Goal: Task Accomplishment & Management: Use online tool/utility

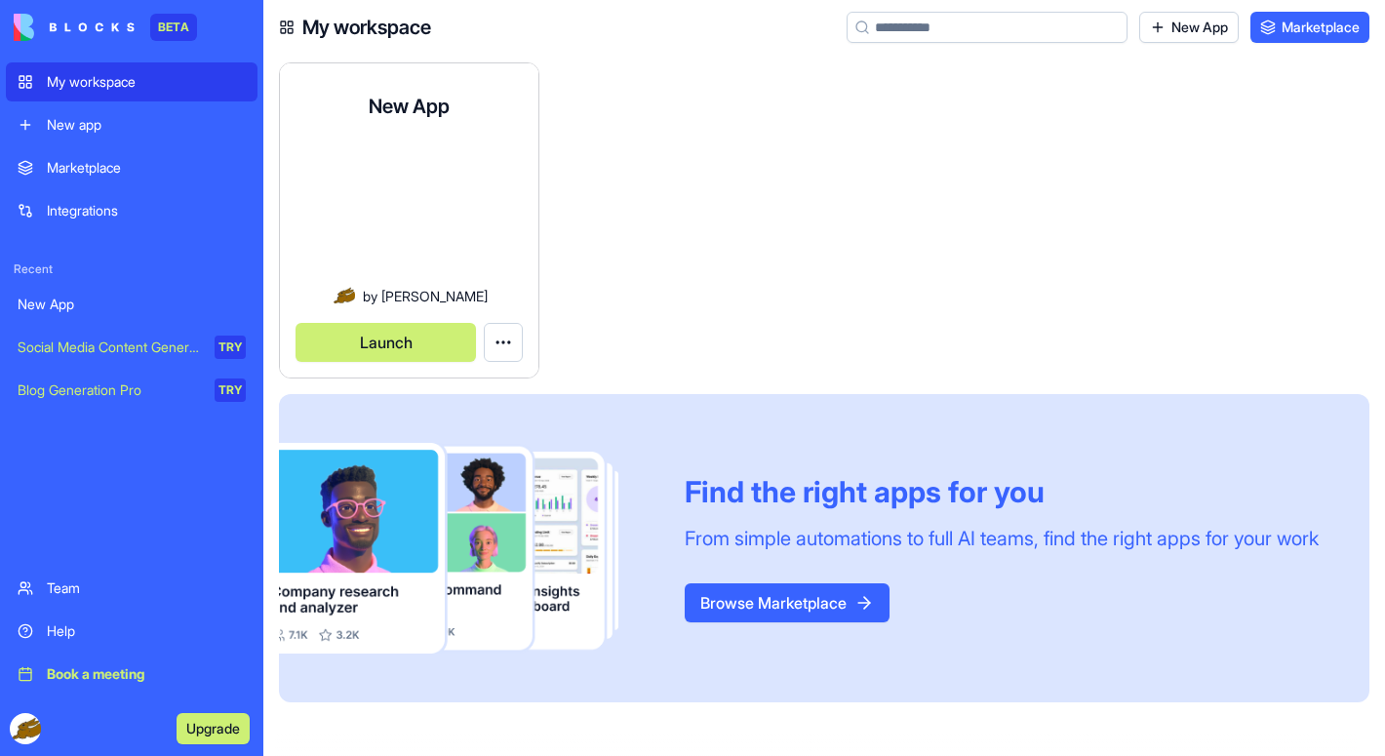
click at [403, 334] on button "Launch" at bounding box center [386, 342] width 180 height 39
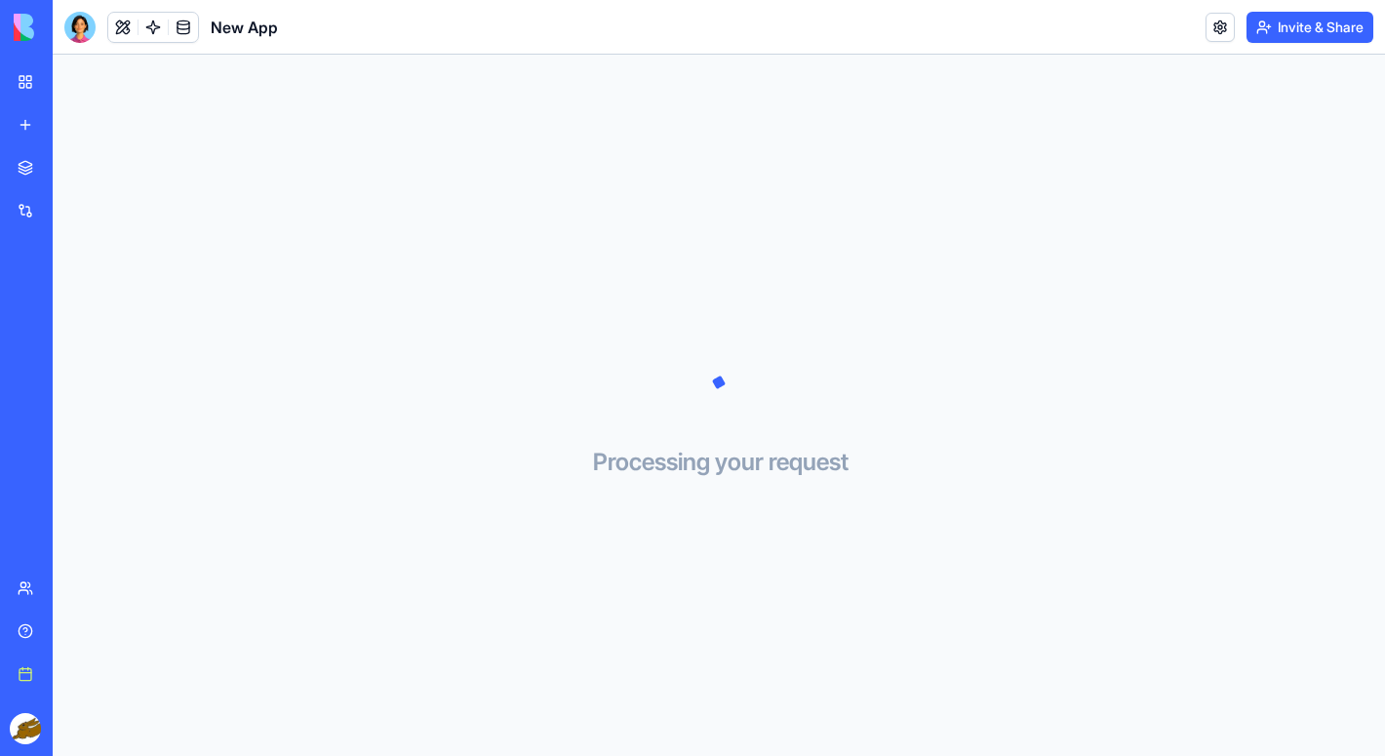
click at [30, 129] on link "New app" at bounding box center [45, 124] width 78 height 39
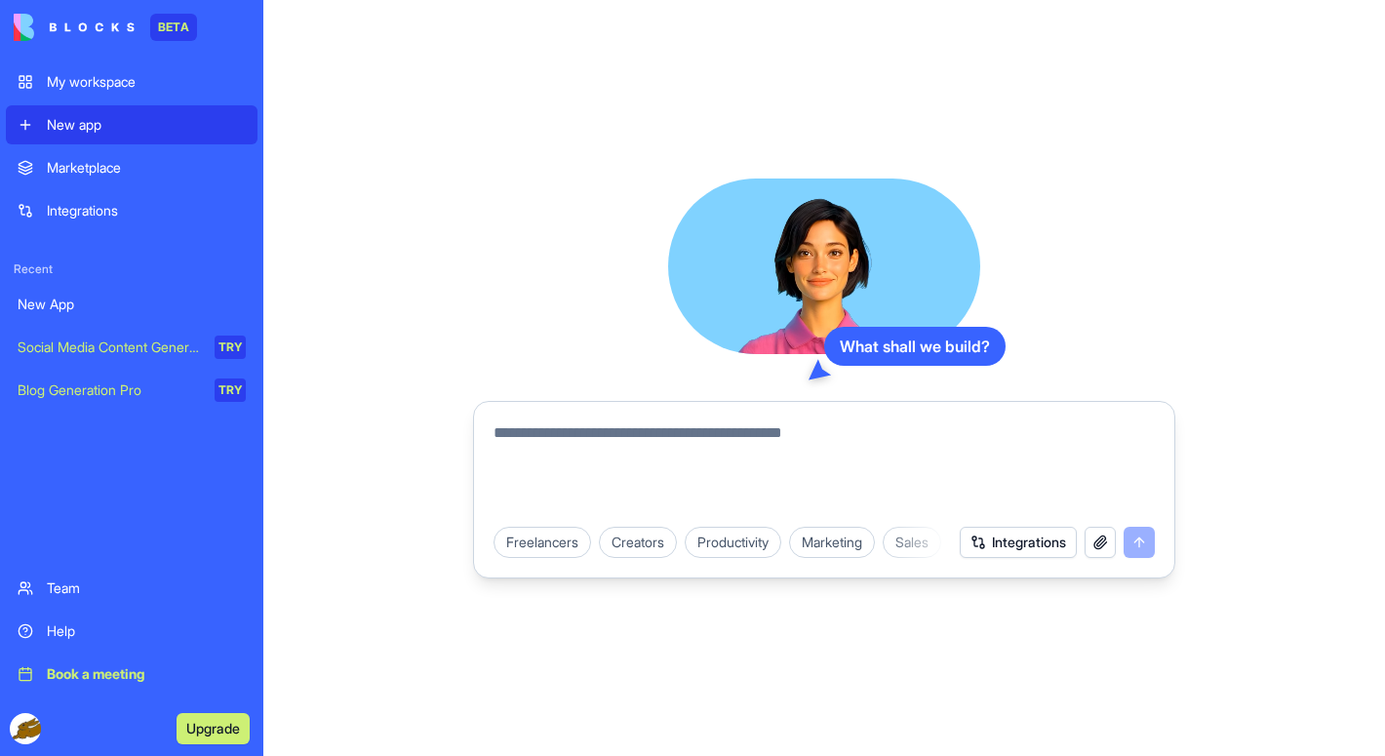
click at [597, 434] on textarea at bounding box center [824, 468] width 661 height 94
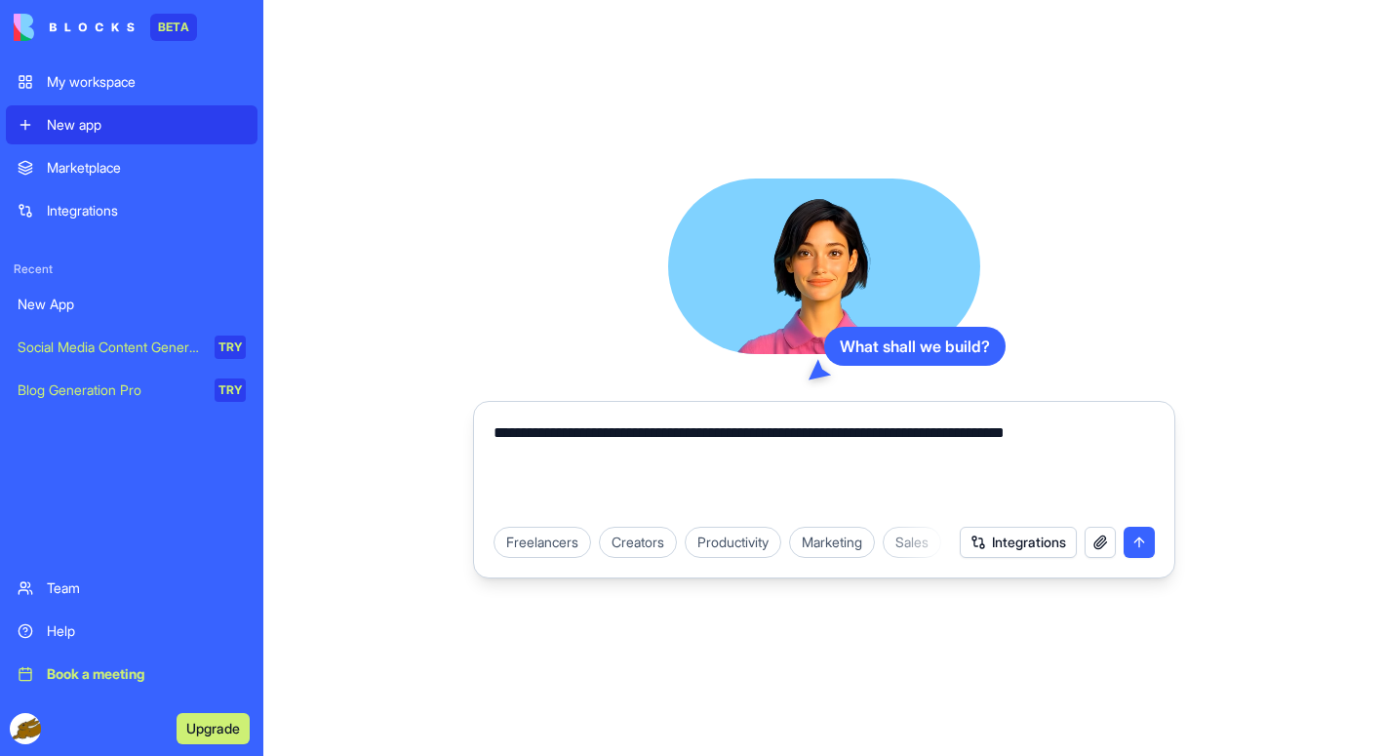
type textarea "**********"
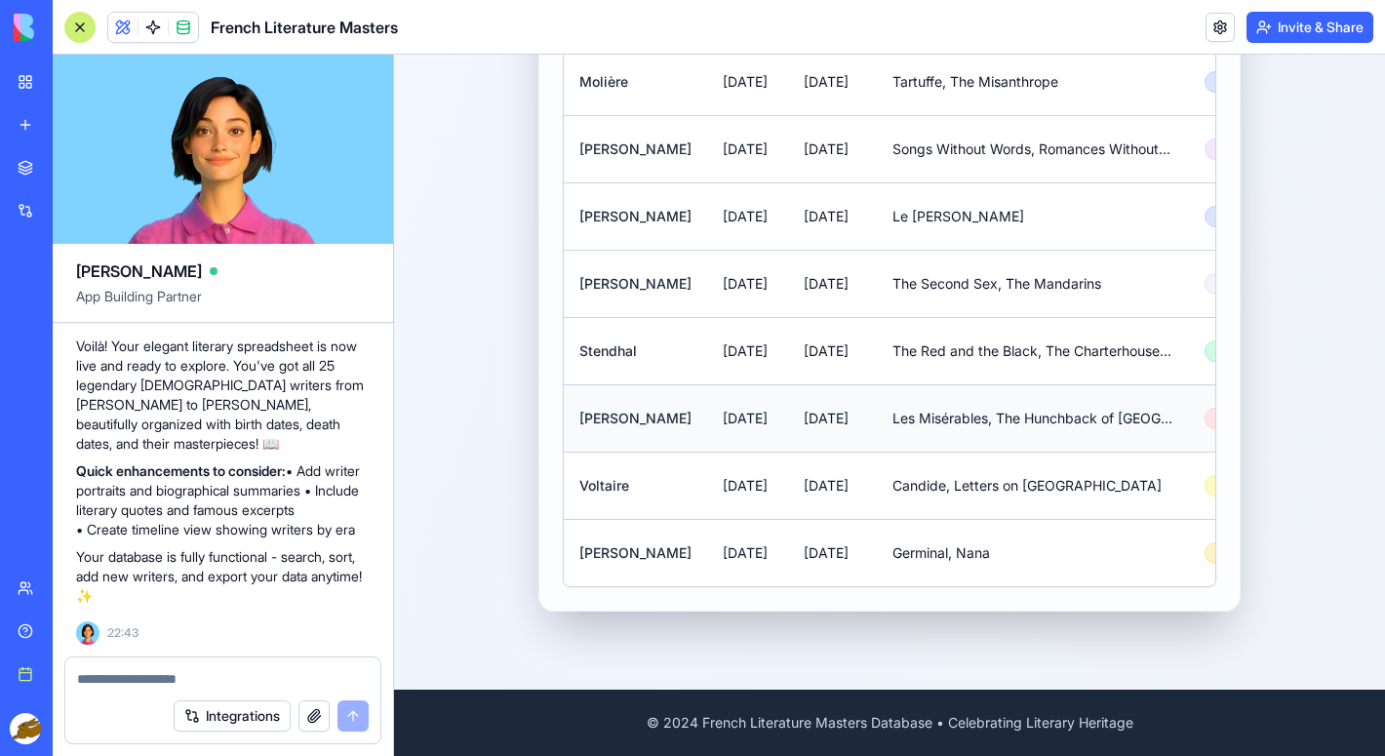
scroll to position [2090, 0]
click at [152, 671] on textarea at bounding box center [223, 679] width 292 height 20
click at [226, 725] on button "Integrations" at bounding box center [232, 715] width 117 height 31
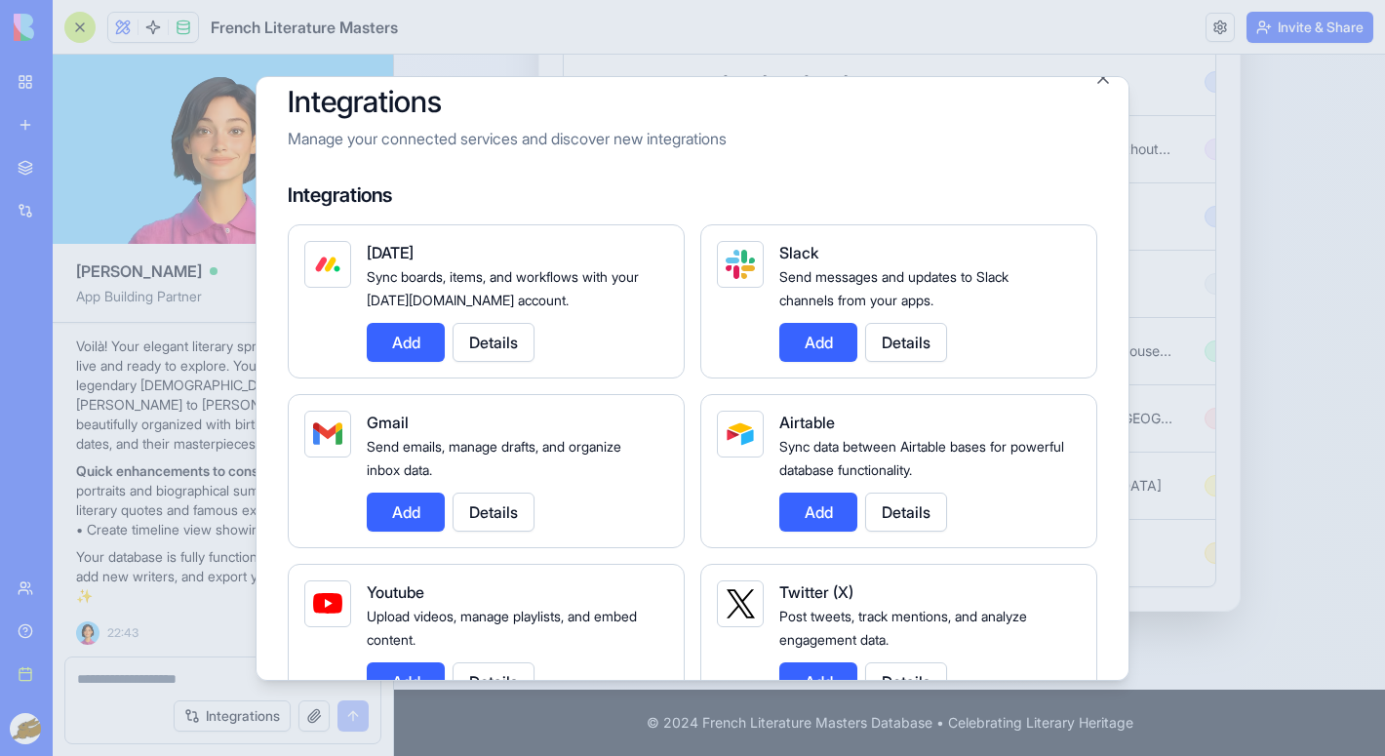
scroll to position [35, 0]
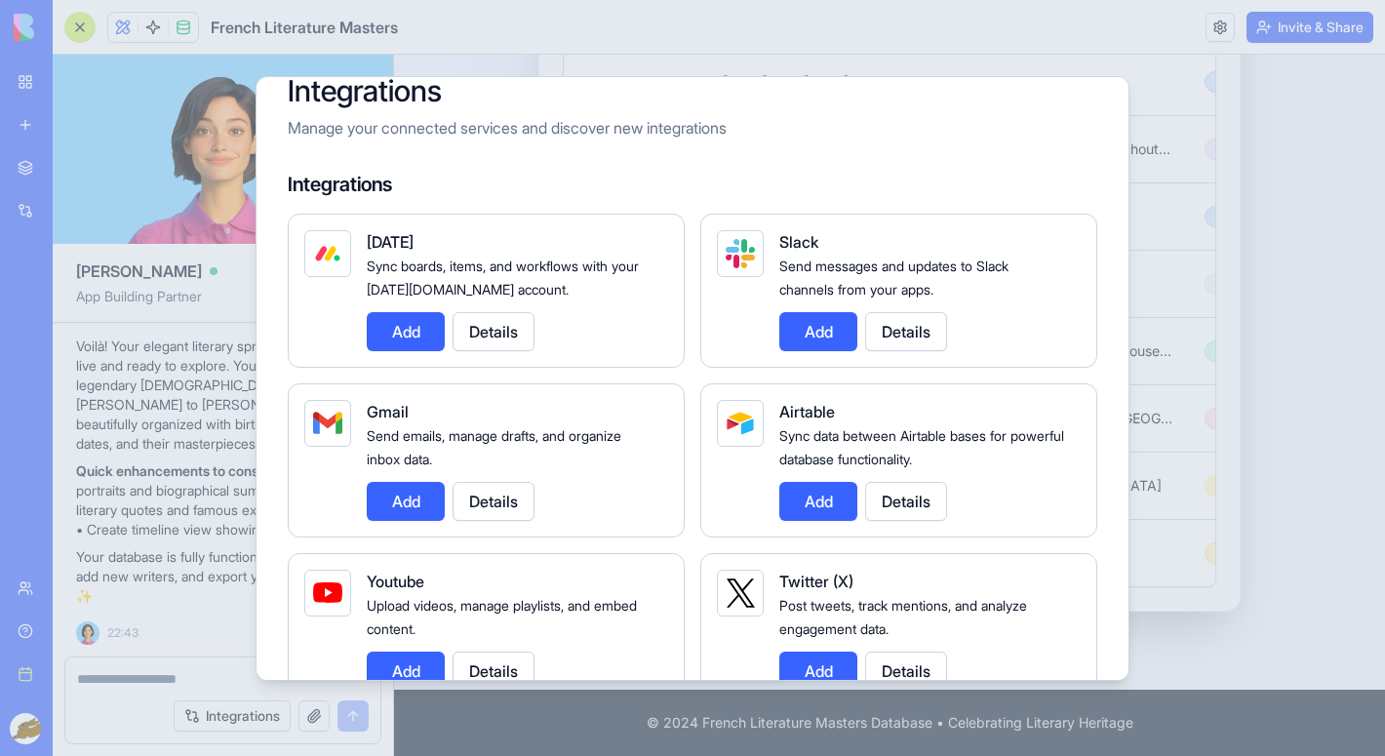
click at [415, 509] on button "Add" at bounding box center [406, 501] width 78 height 39
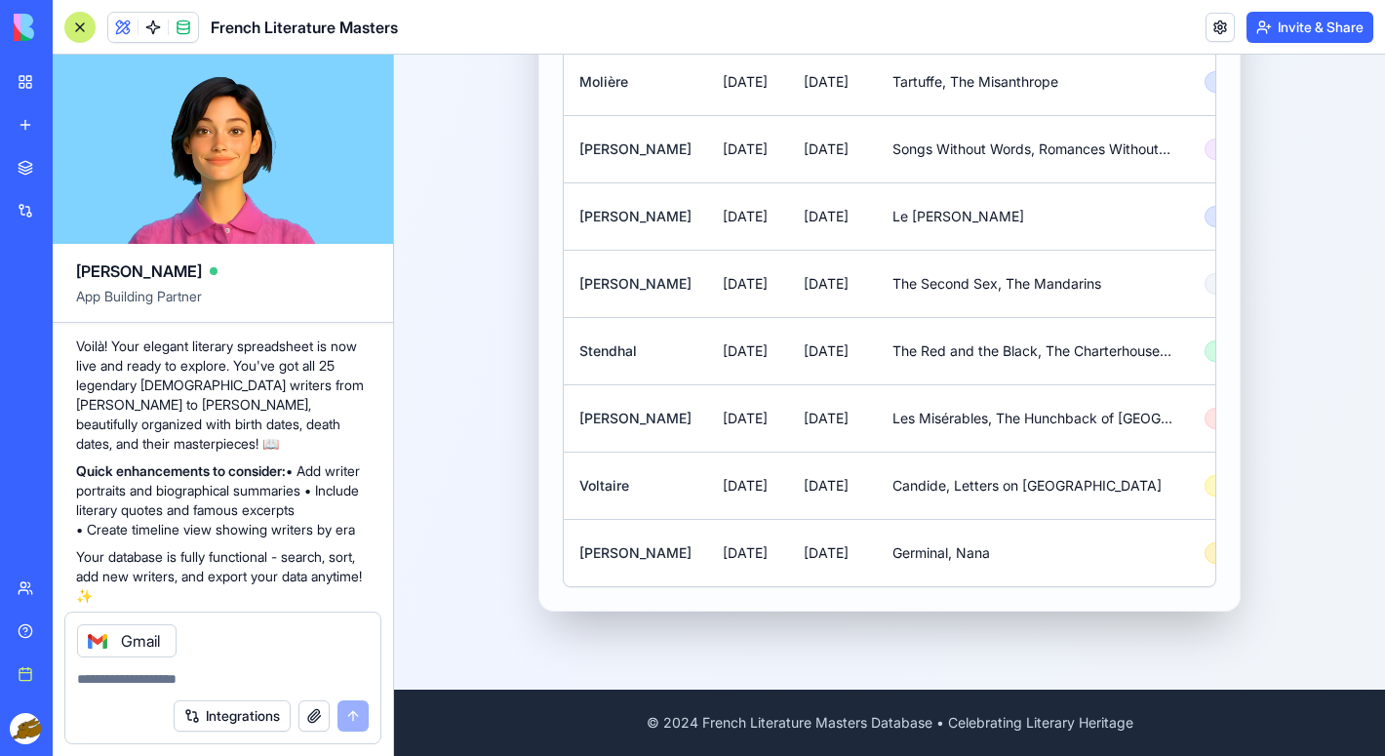
click at [139, 636] on div "Gmail" at bounding box center [127, 640] width 100 height 33
click at [222, 721] on button "Integrations" at bounding box center [232, 715] width 117 height 31
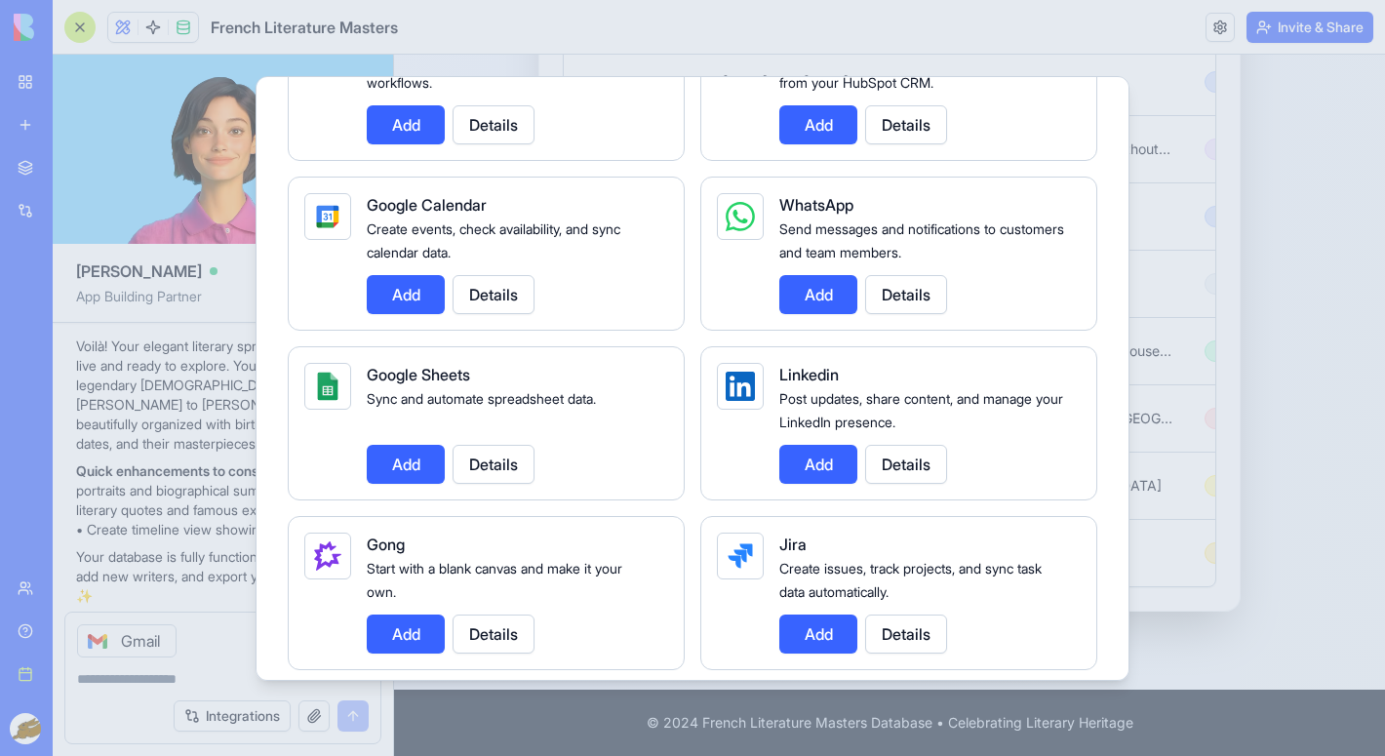
scroll to position [767, 0]
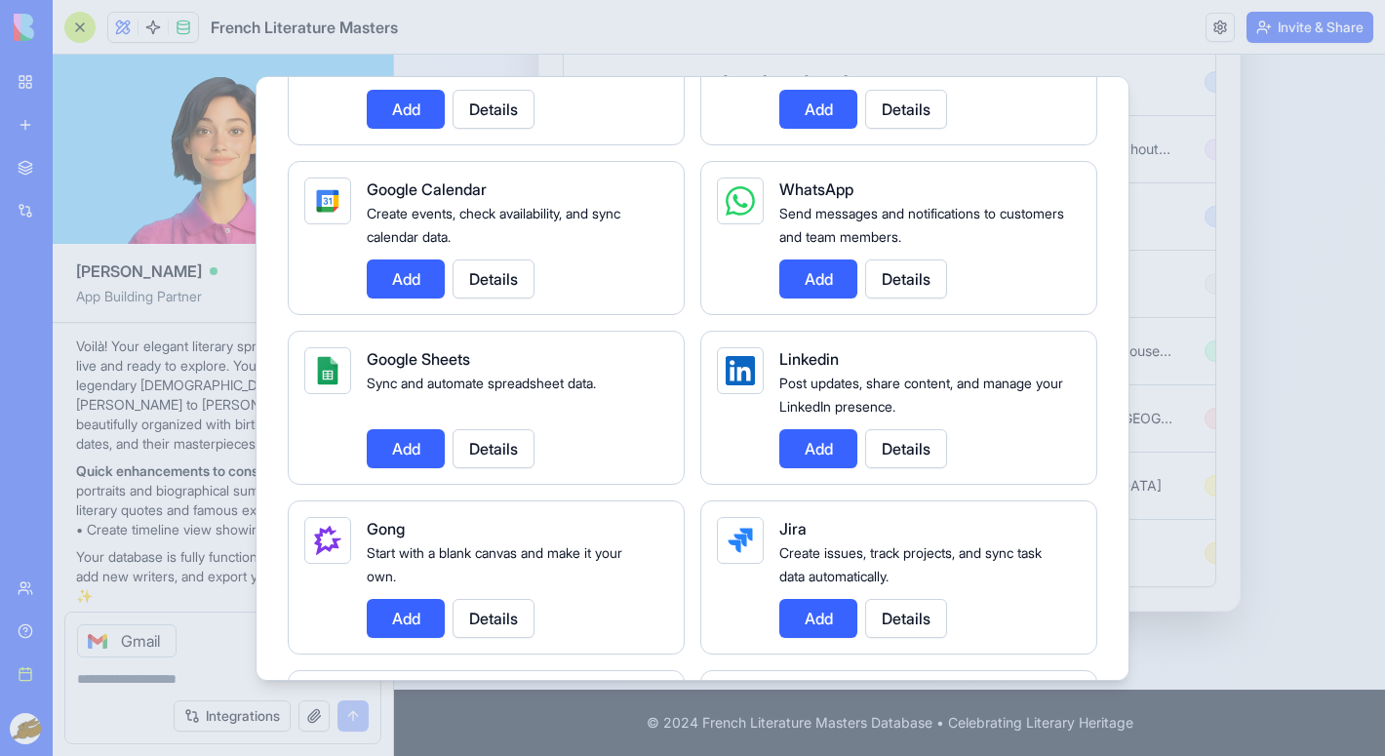
click at [417, 432] on button "Add" at bounding box center [406, 448] width 78 height 39
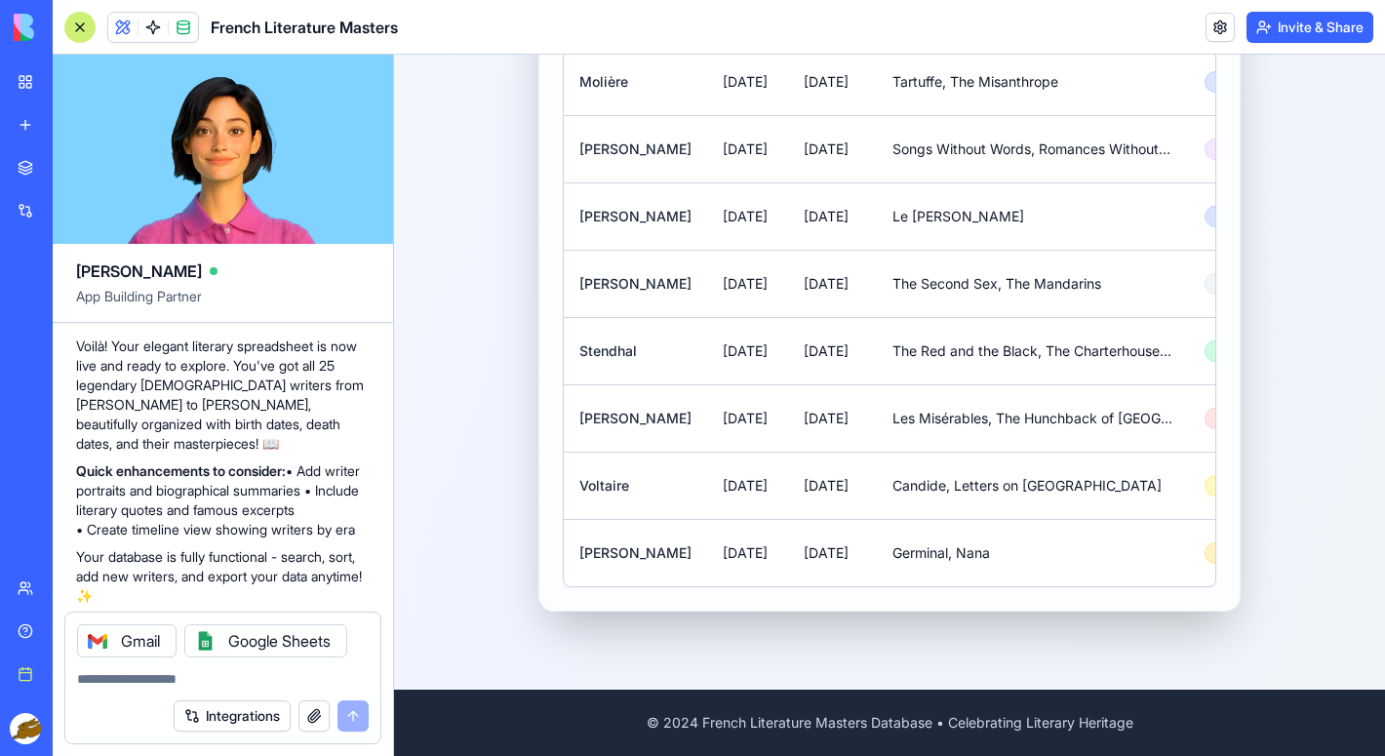
click at [214, 677] on textarea at bounding box center [223, 679] width 292 height 20
type textarea "*"
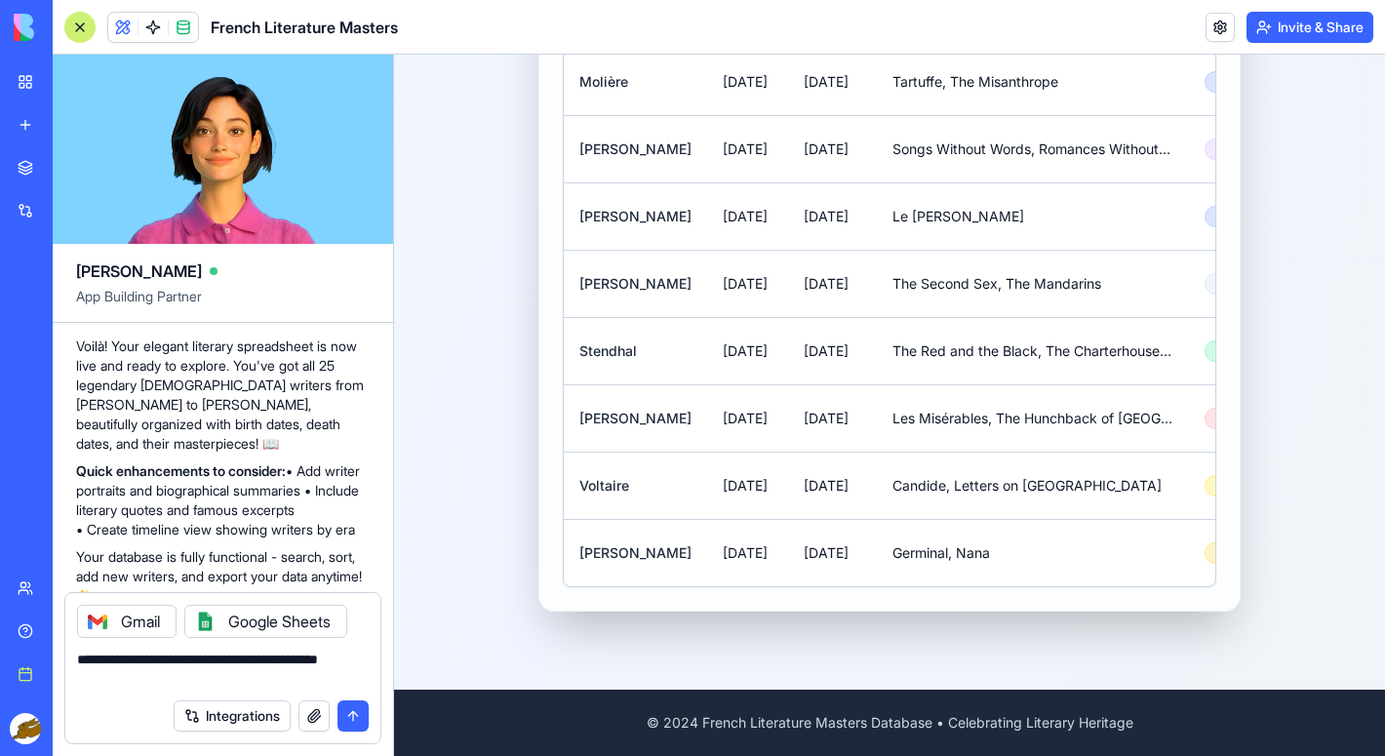
click at [79, 657] on textarea "**********" at bounding box center [223, 669] width 292 height 39
drag, startPoint x: 130, startPoint y: 680, endPoint x: 319, endPoint y: 675, distance: 189.3
click at [319, 675] on textarea "**********" at bounding box center [223, 669] width 292 height 39
type textarea "**********"
click at [354, 717] on button "submit" at bounding box center [353, 715] width 31 height 31
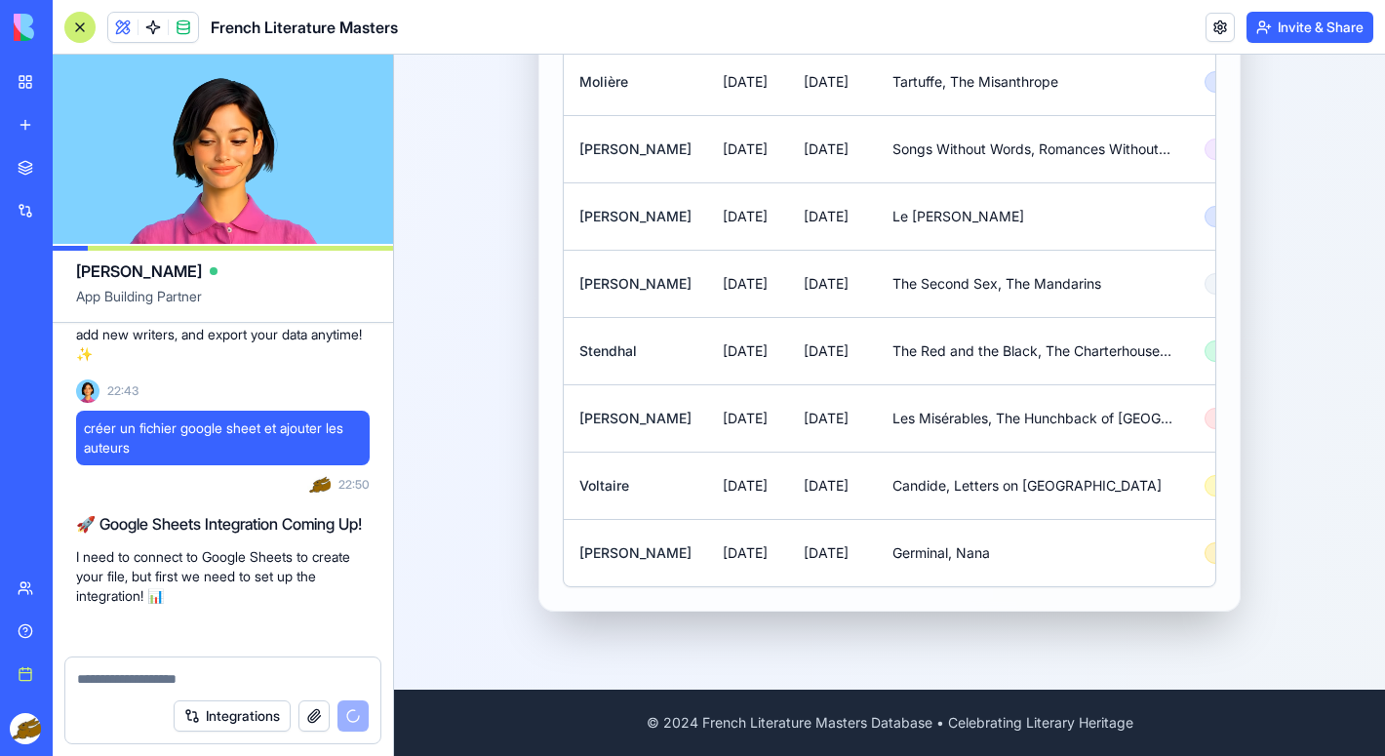
scroll to position [1216, 0]
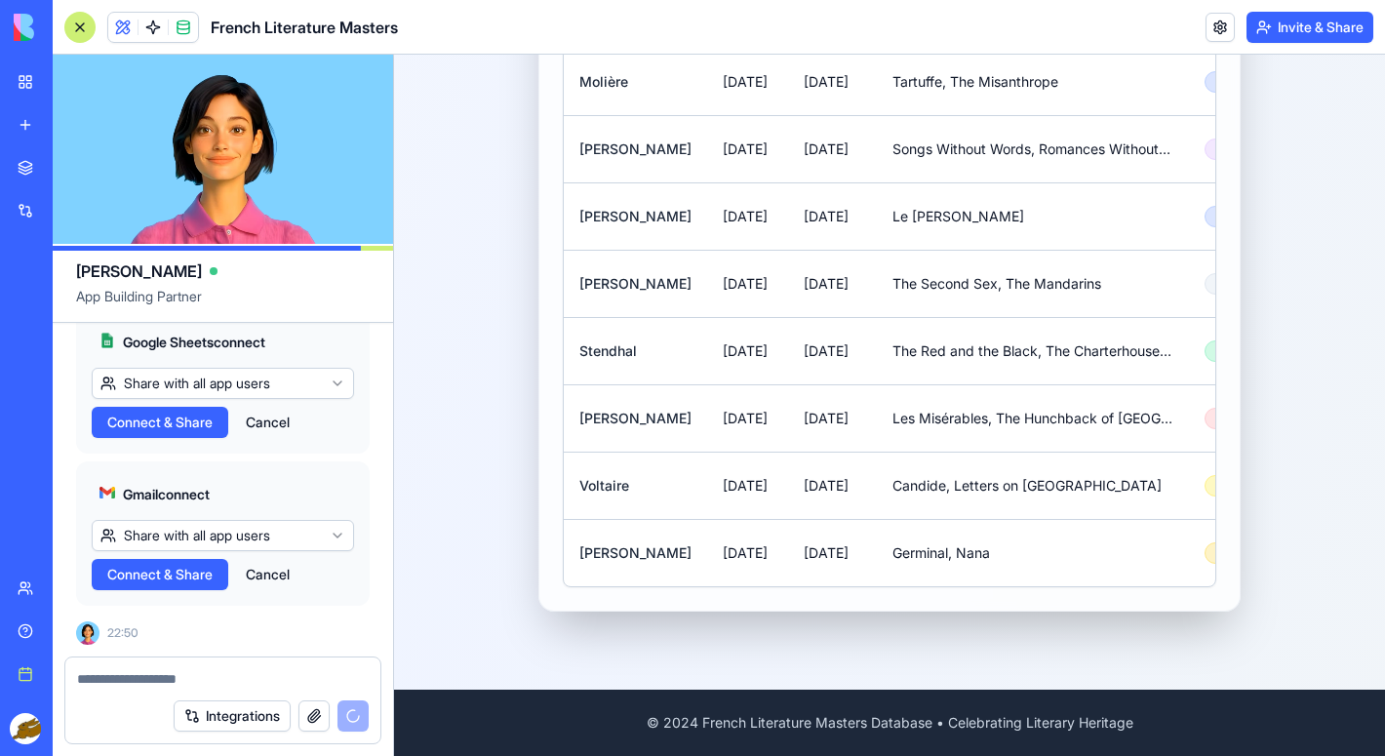
click at [192, 426] on span "Connect & Share" at bounding box center [159, 423] width 105 height 20
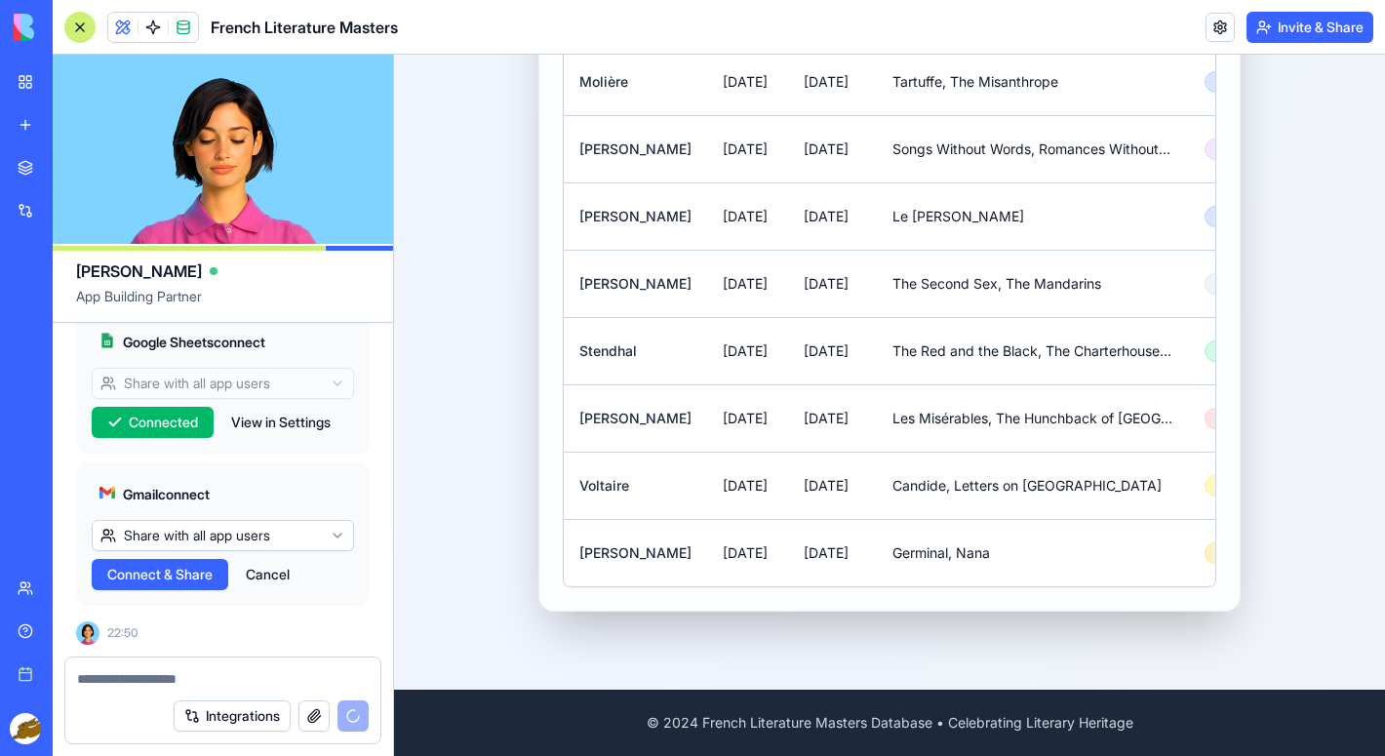
scroll to position [1481, 0]
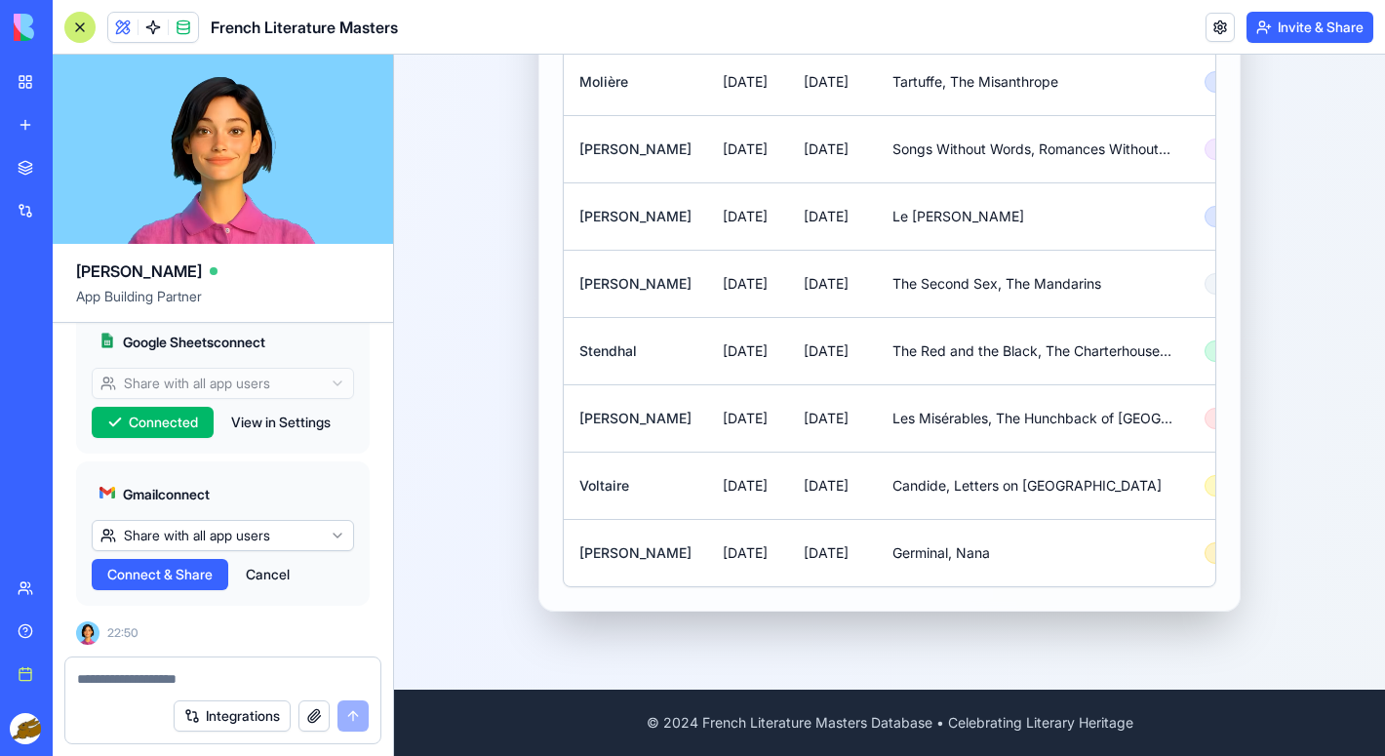
click at [138, 672] on textarea at bounding box center [223, 679] width 292 height 20
click at [219, 538] on html "BETA My workspace New app Marketplace Integrations Recent New App New App Socia…" at bounding box center [692, 378] width 1385 height 756
click at [161, 578] on span "Connect" at bounding box center [134, 575] width 54 height 20
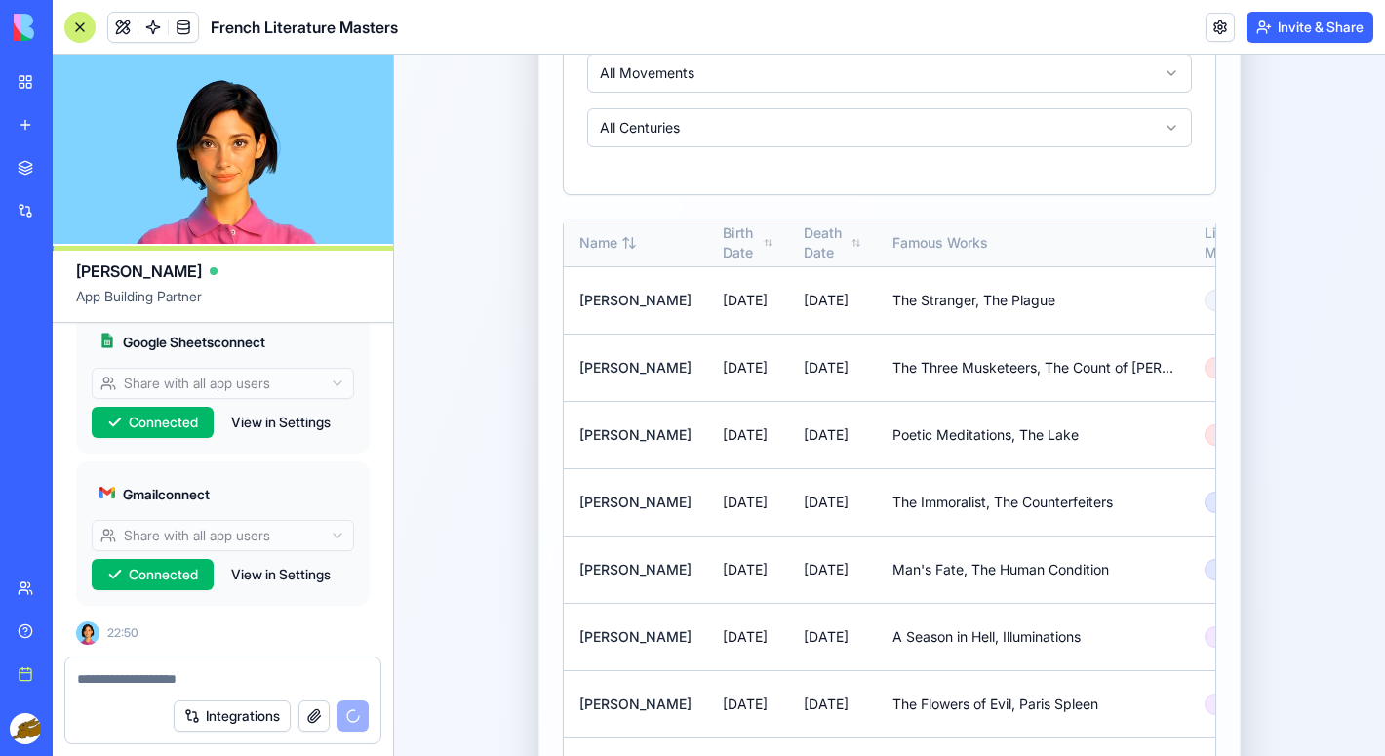
click at [138, 678] on textarea at bounding box center [223, 679] width 292 height 20
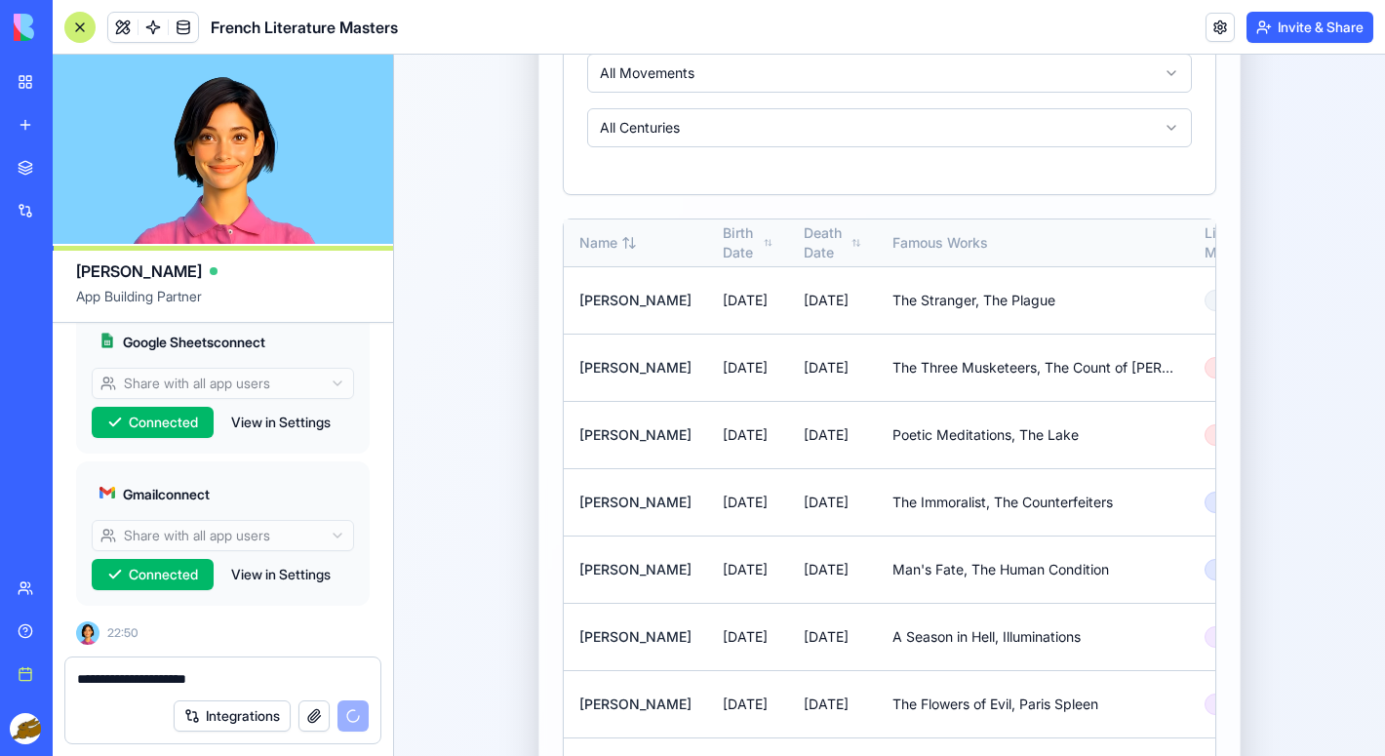
scroll to position [1739, 0]
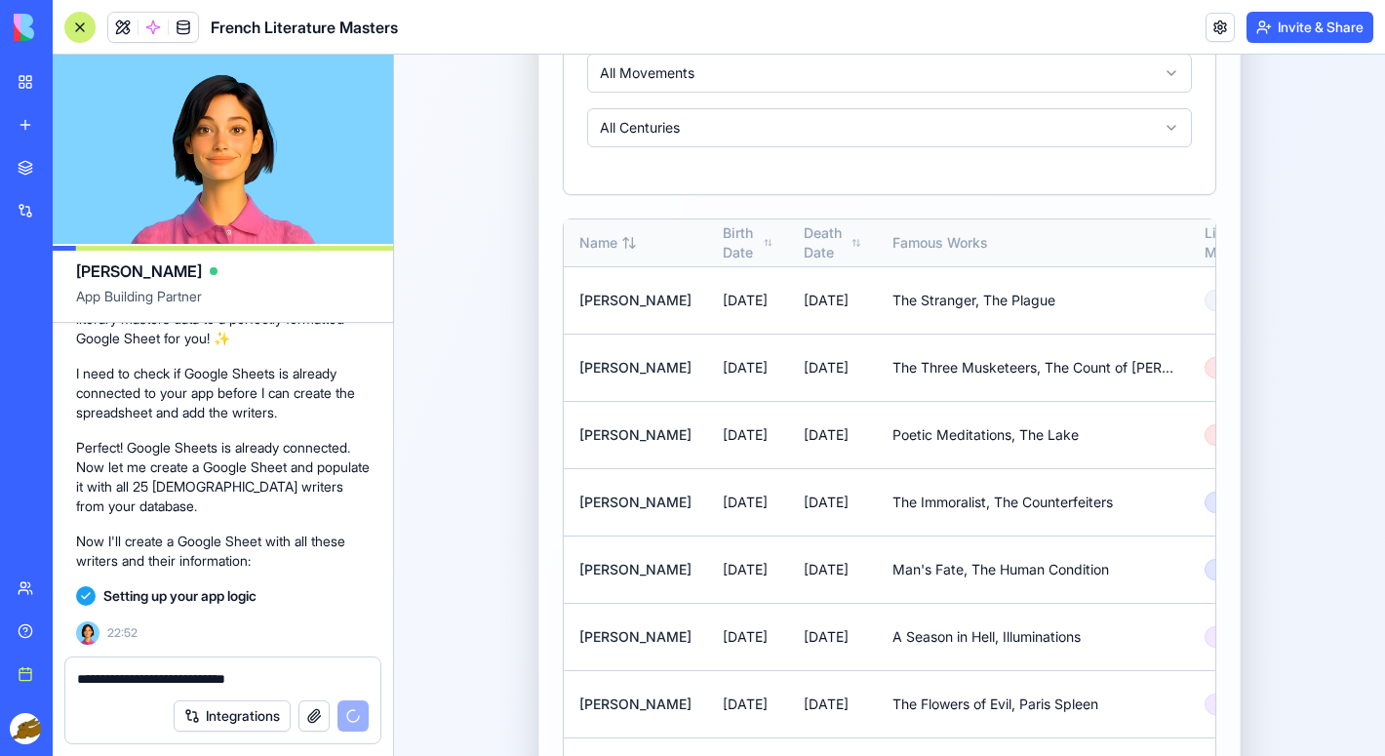
type textarea "**********"
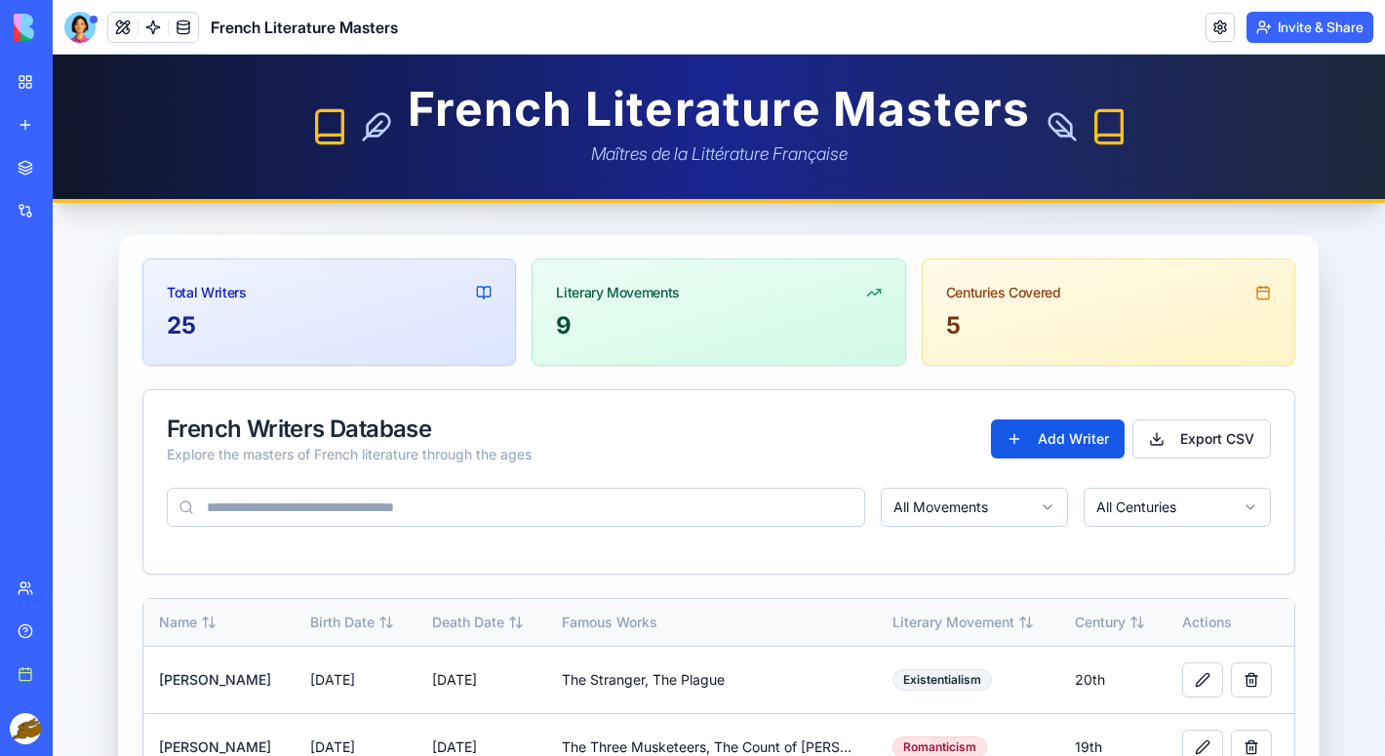
click at [392, 338] on div "25" at bounding box center [329, 325] width 325 height 31
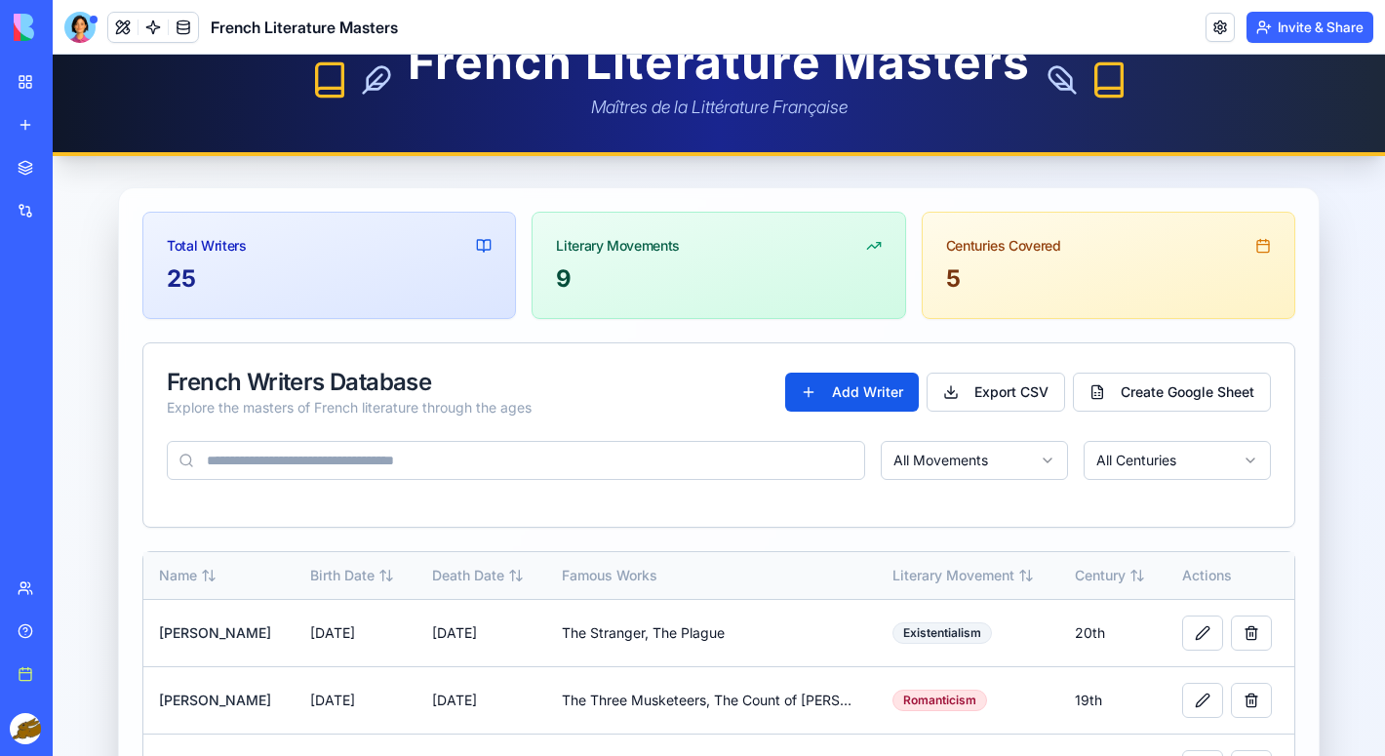
scroll to position [50, 0]
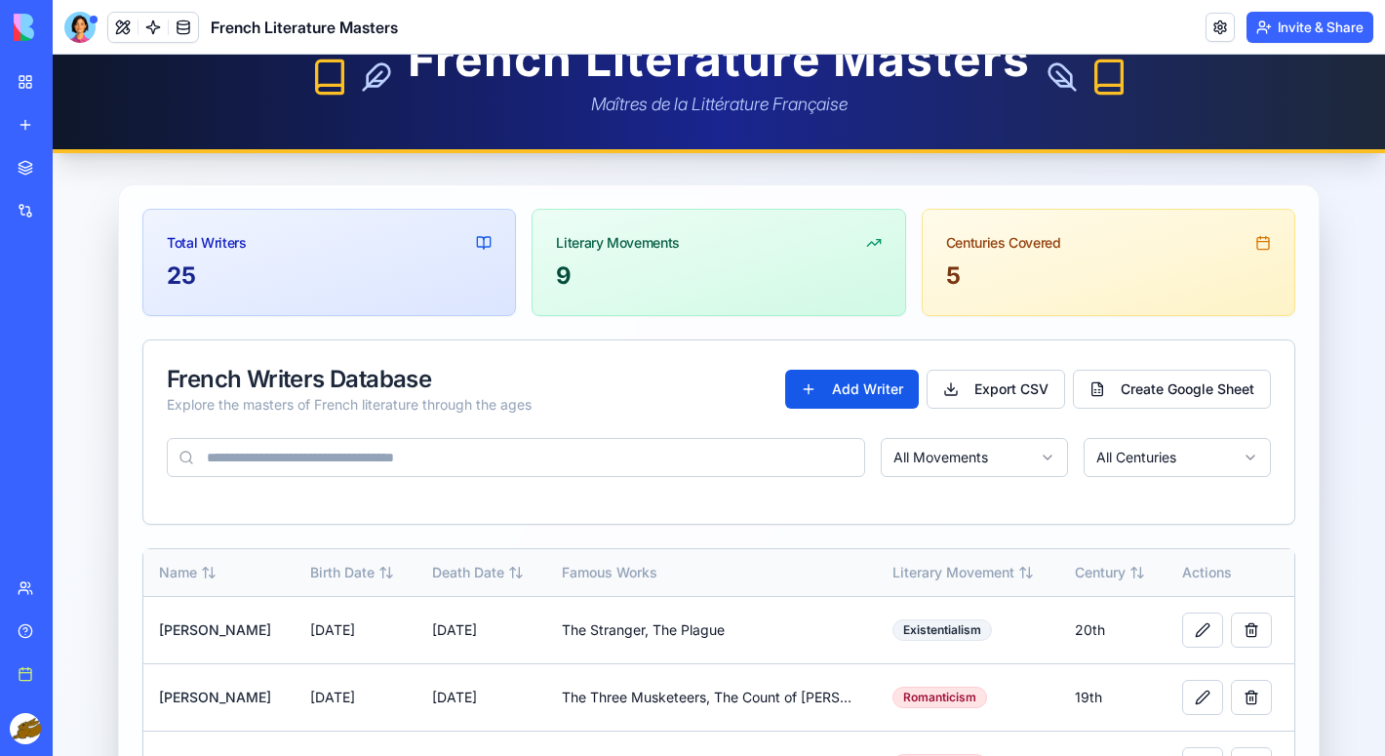
click at [594, 281] on div "9" at bounding box center [718, 275] width 325 height 31
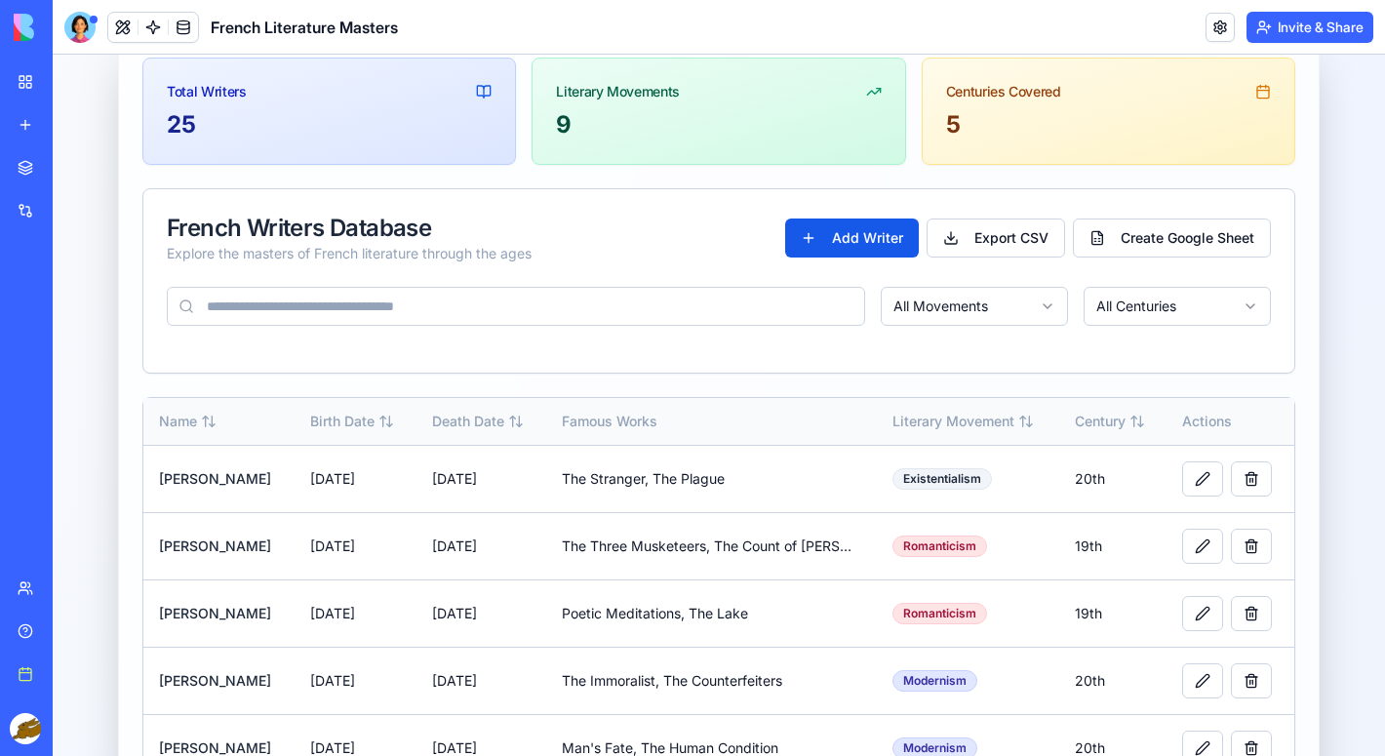
scroll to position [205, 0]
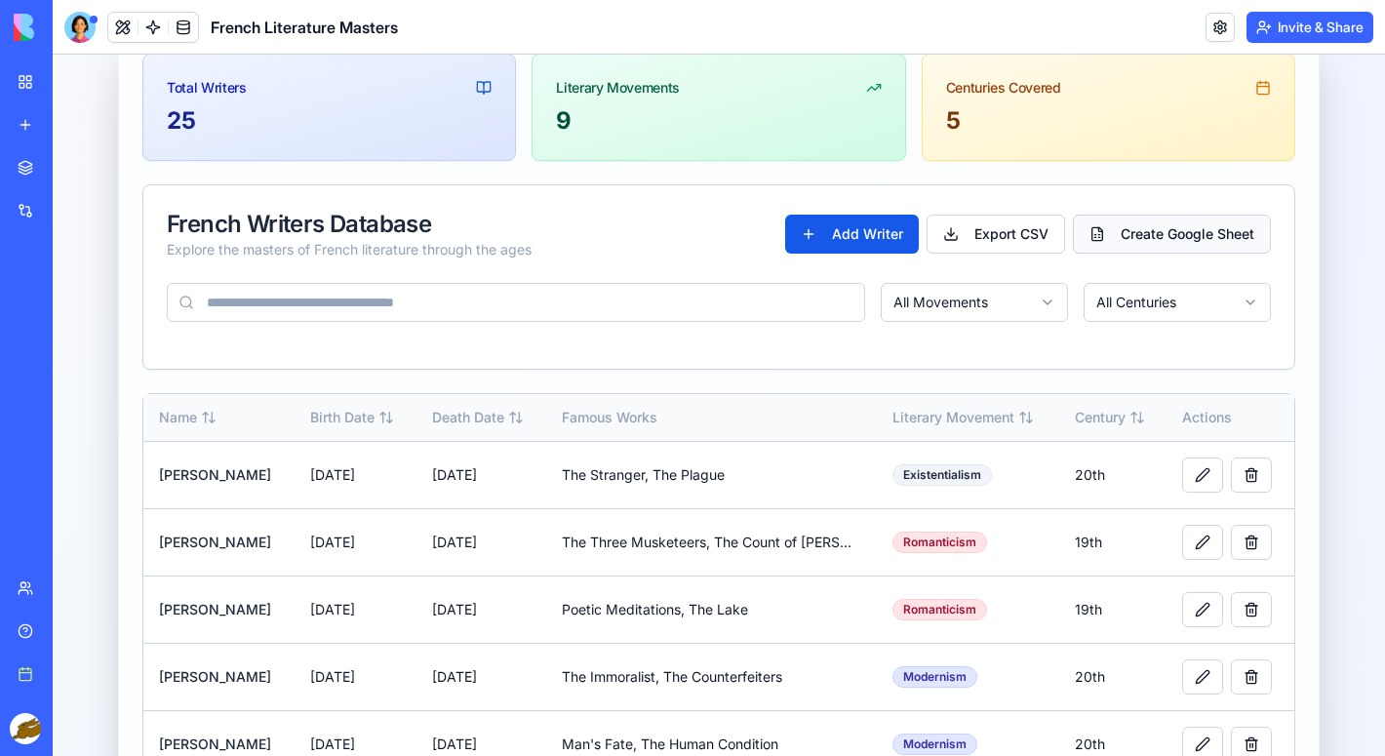
click at [1142, 231] on button "Create Google Sheet" at bounding box center [1172, 234] width 198 height 39
click at [850, 245] on button "Add Writer" at bounding box center [852, 234] width 134 height 39
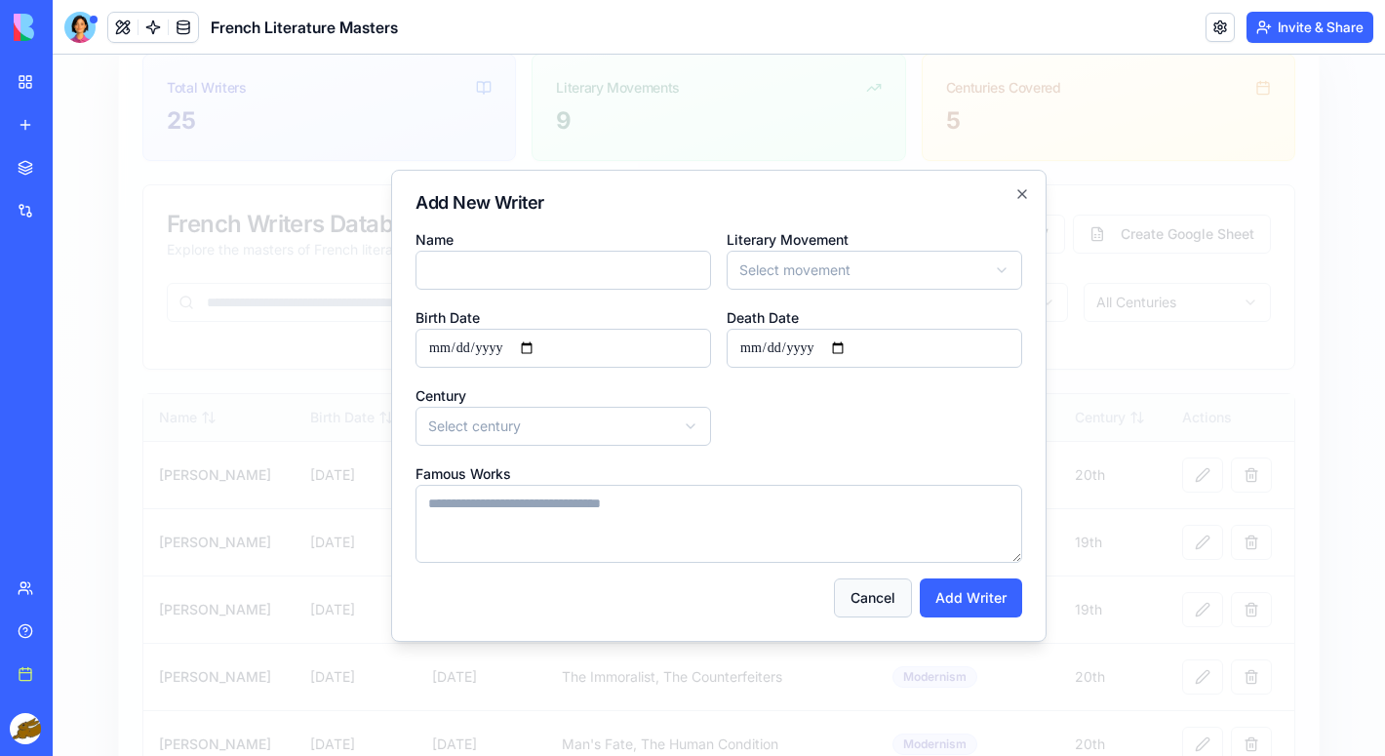
click at [869, 599] on button "Cancel" at bounding box center [873, 598] width 78 height 39
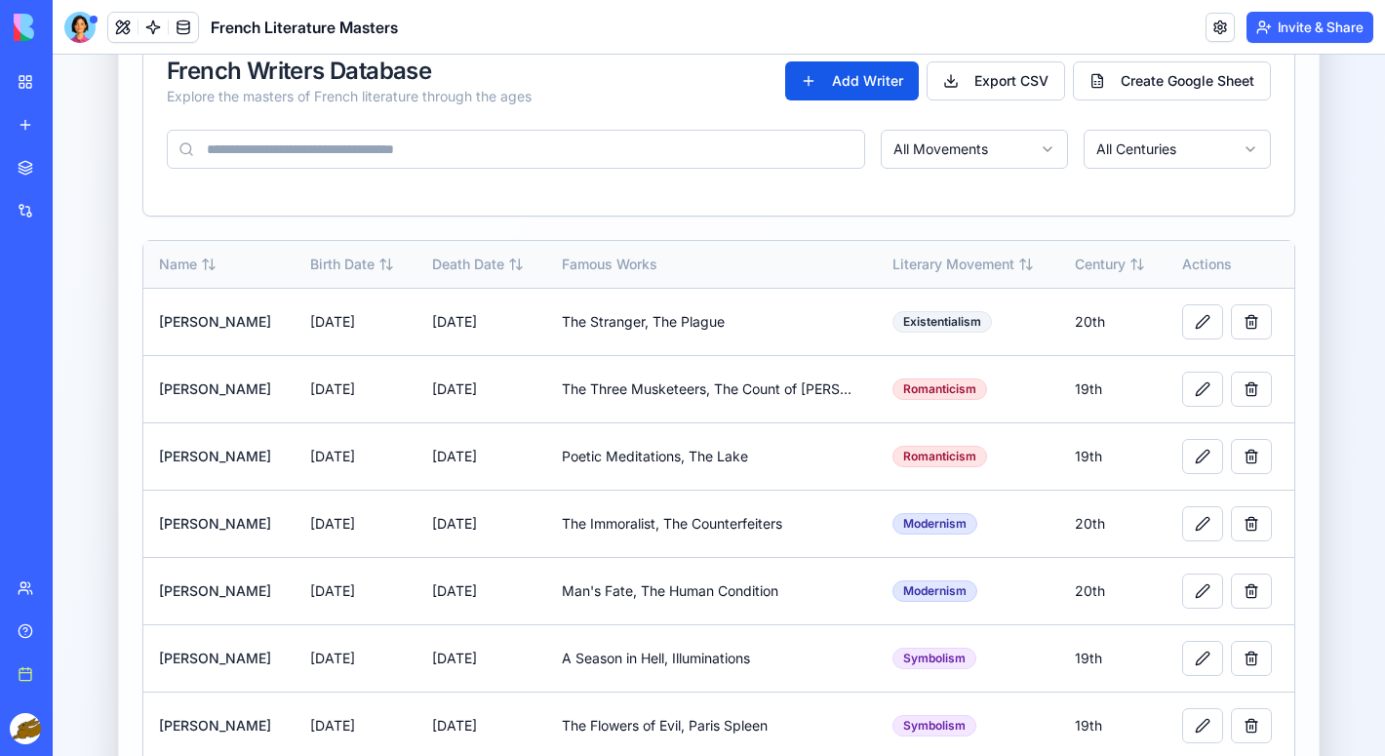
scroll to position [281, 0]
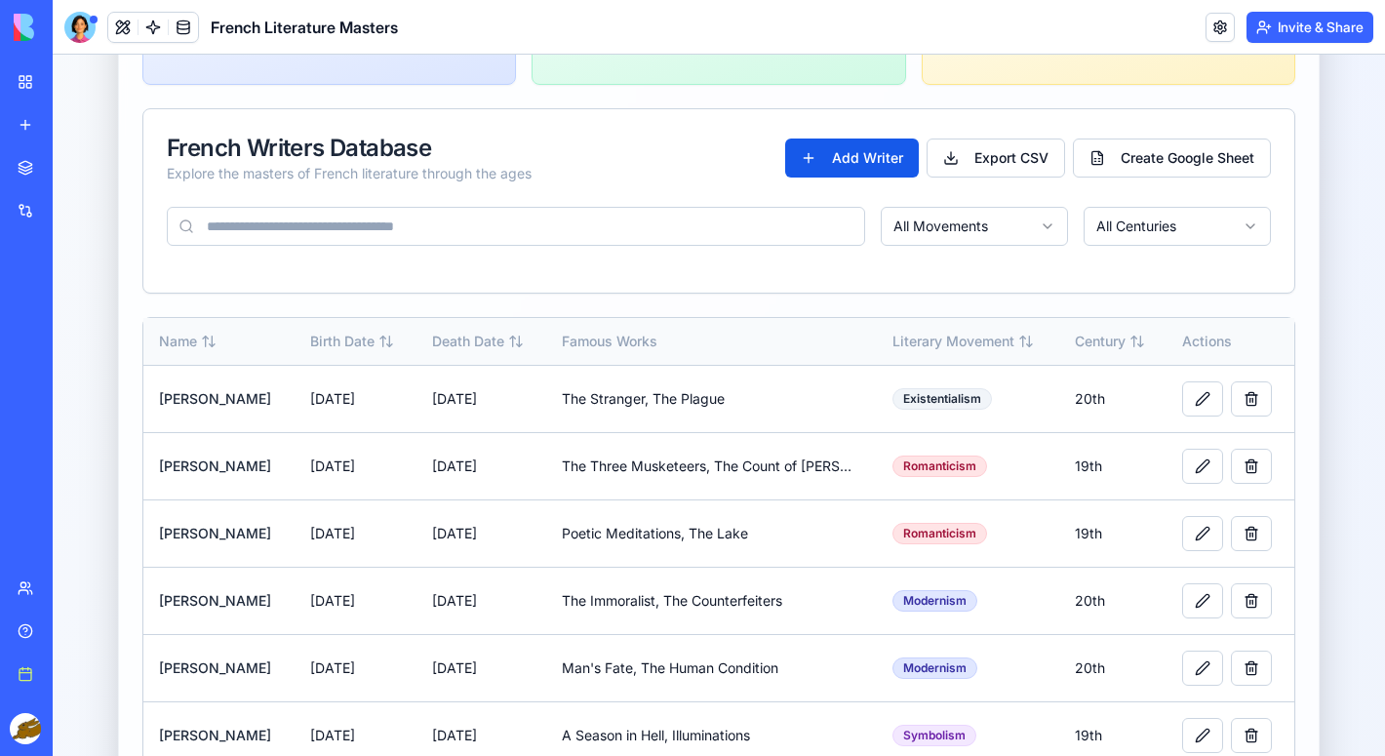
click at [72, 79] on div "My workspace" at bounding box center [59, 82] width 25 height 20
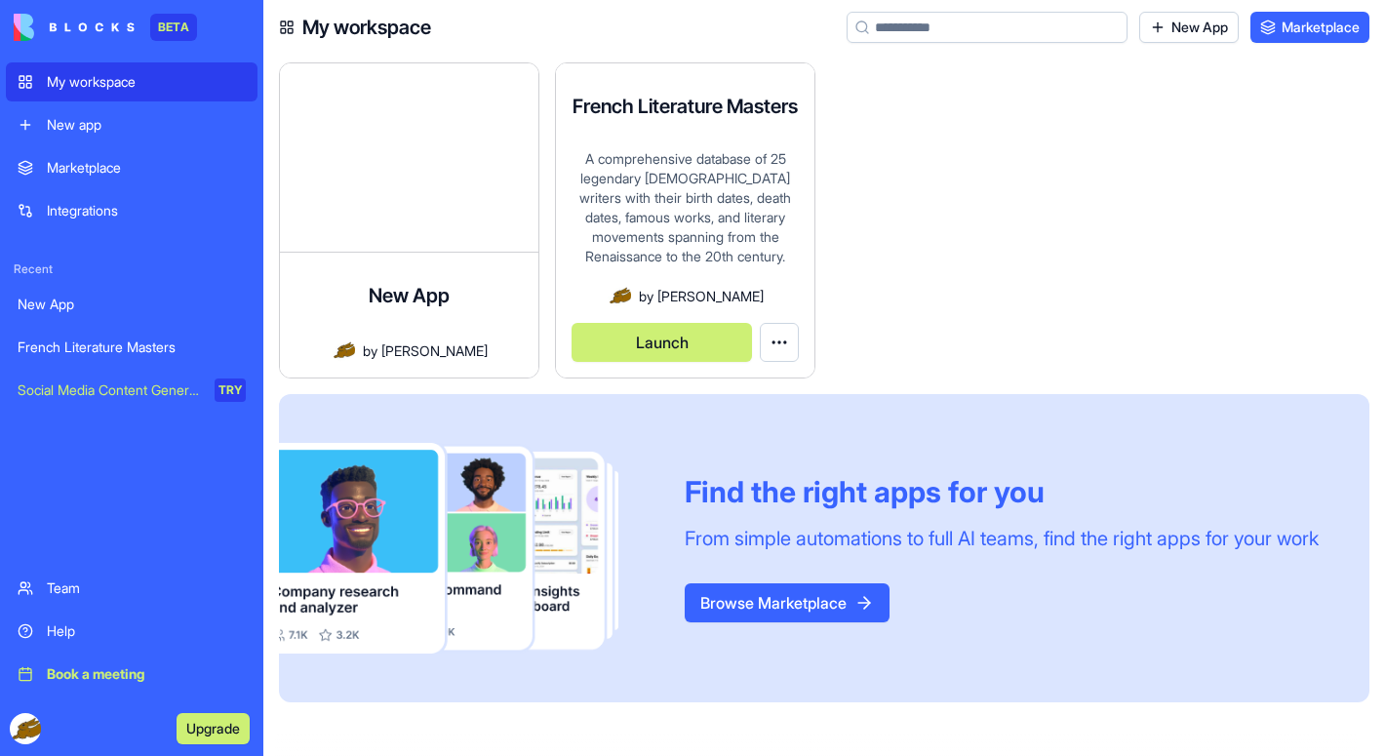
click at [700, 239] on div "A comprehensive database of 25 legendary [DEMOGRAPHIC_DATA] writers with their …" at bounding box center [685, 216] width 227 height 135
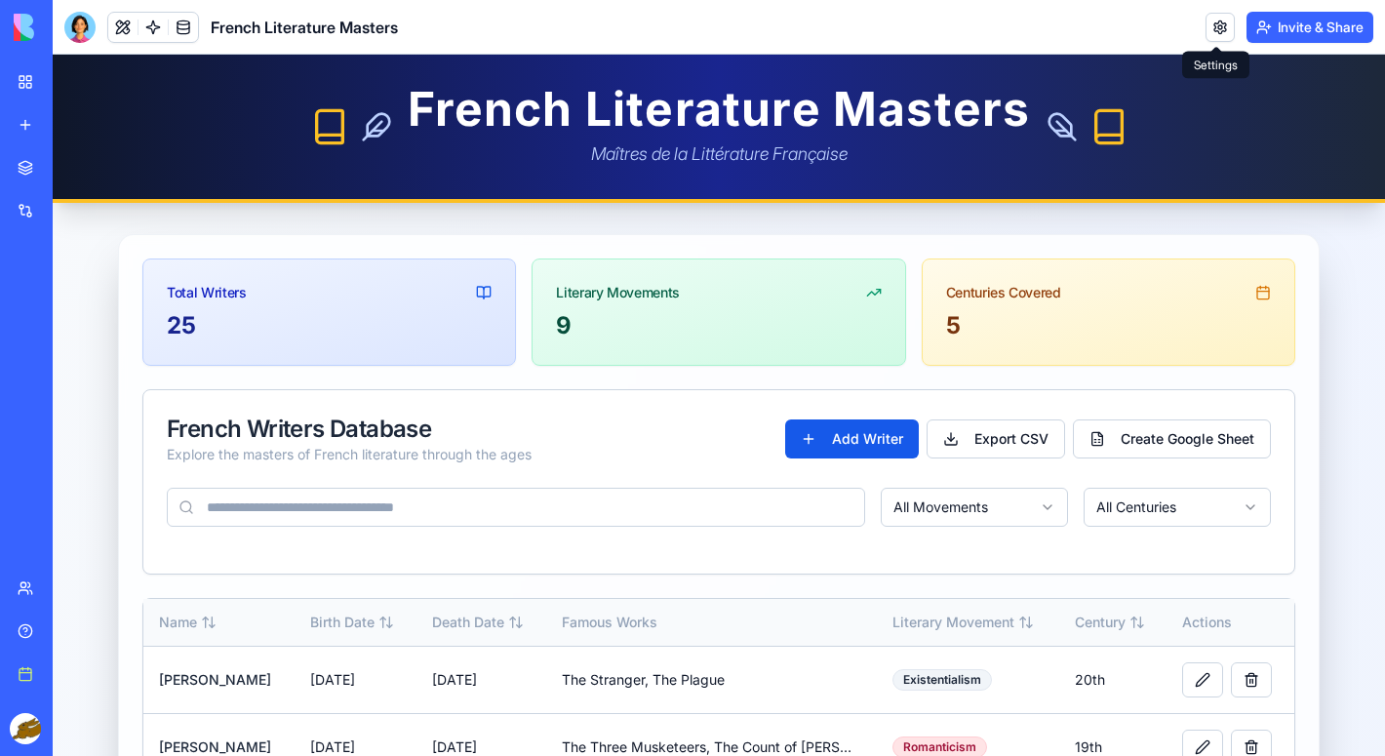
click at [1206, 30] on link at bounding box center [1220, 27] width 29 height 29
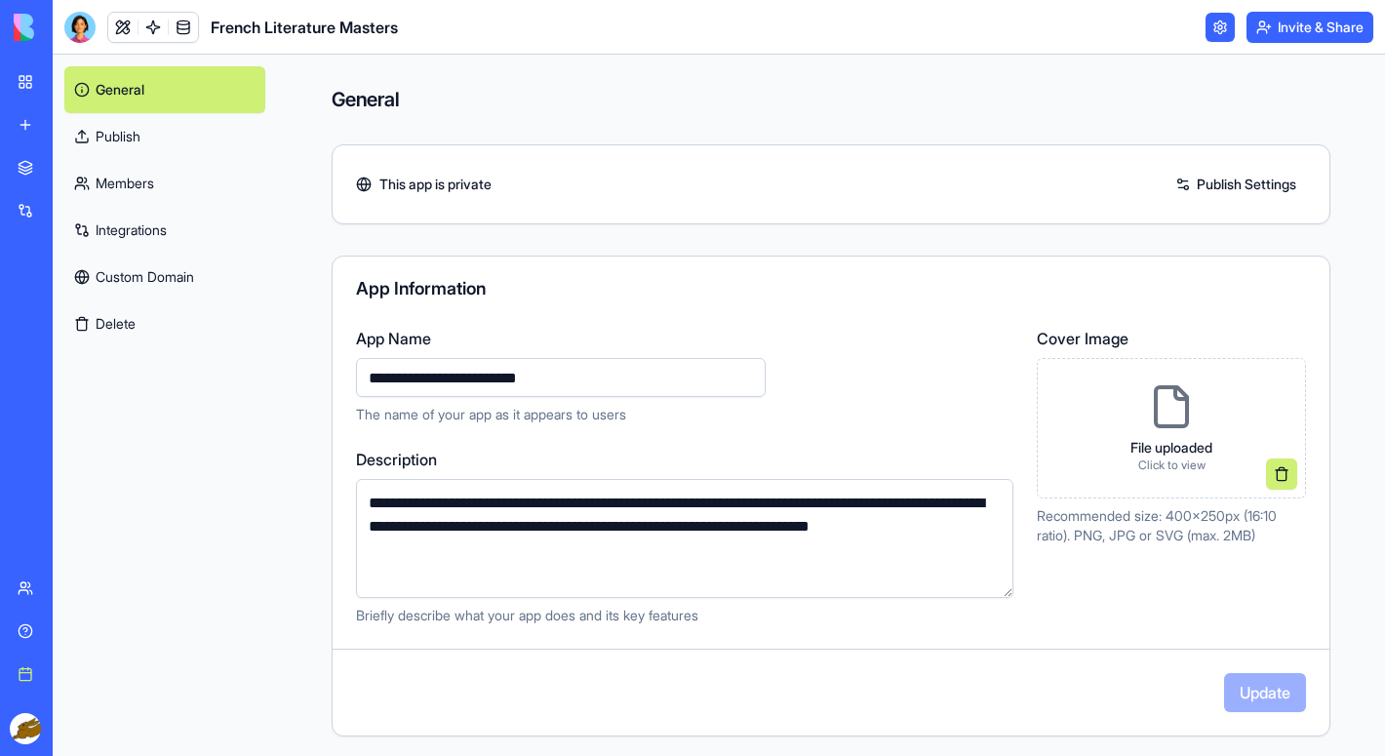
click at [128, 140] on link "Publish" at bounding box center [164, 136] width 201 height 47
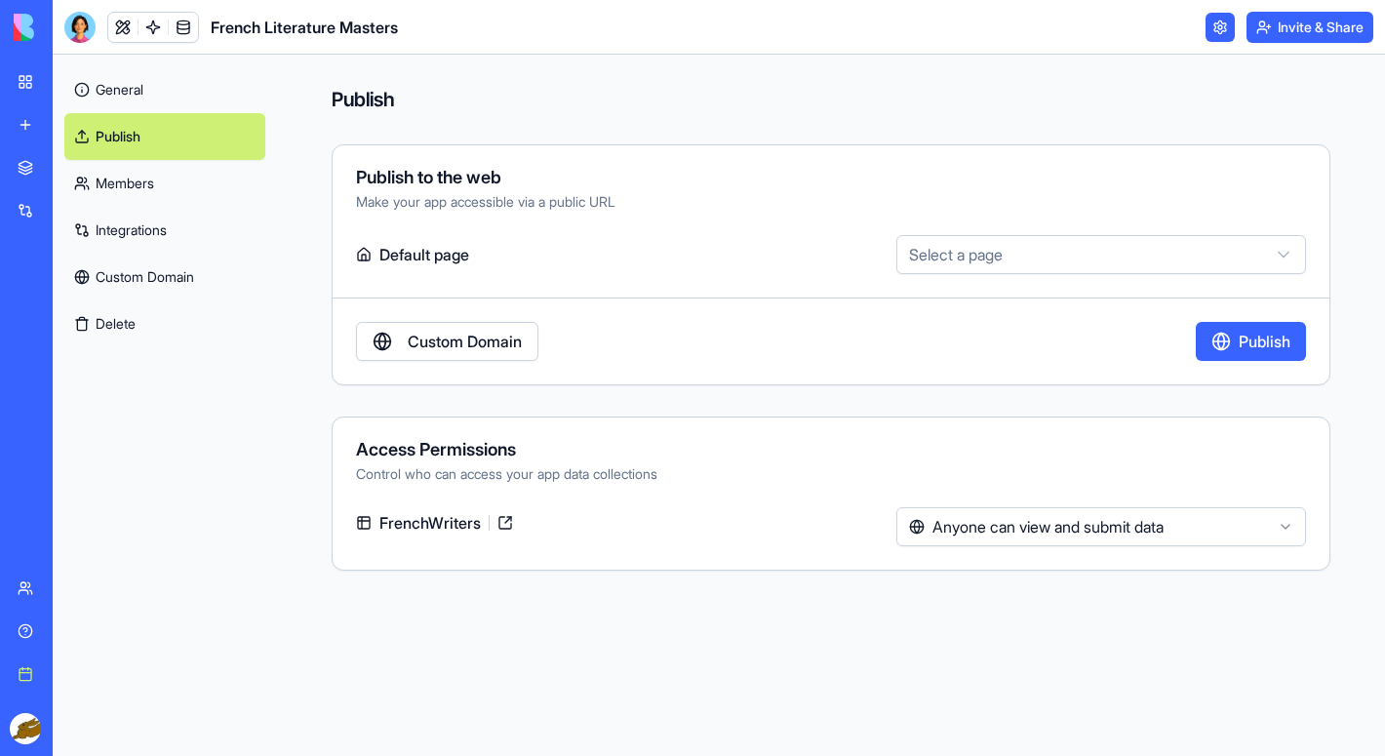
click at [146, 233] on link "Integrations" at bounding box center [164, 230] width 201 height 47
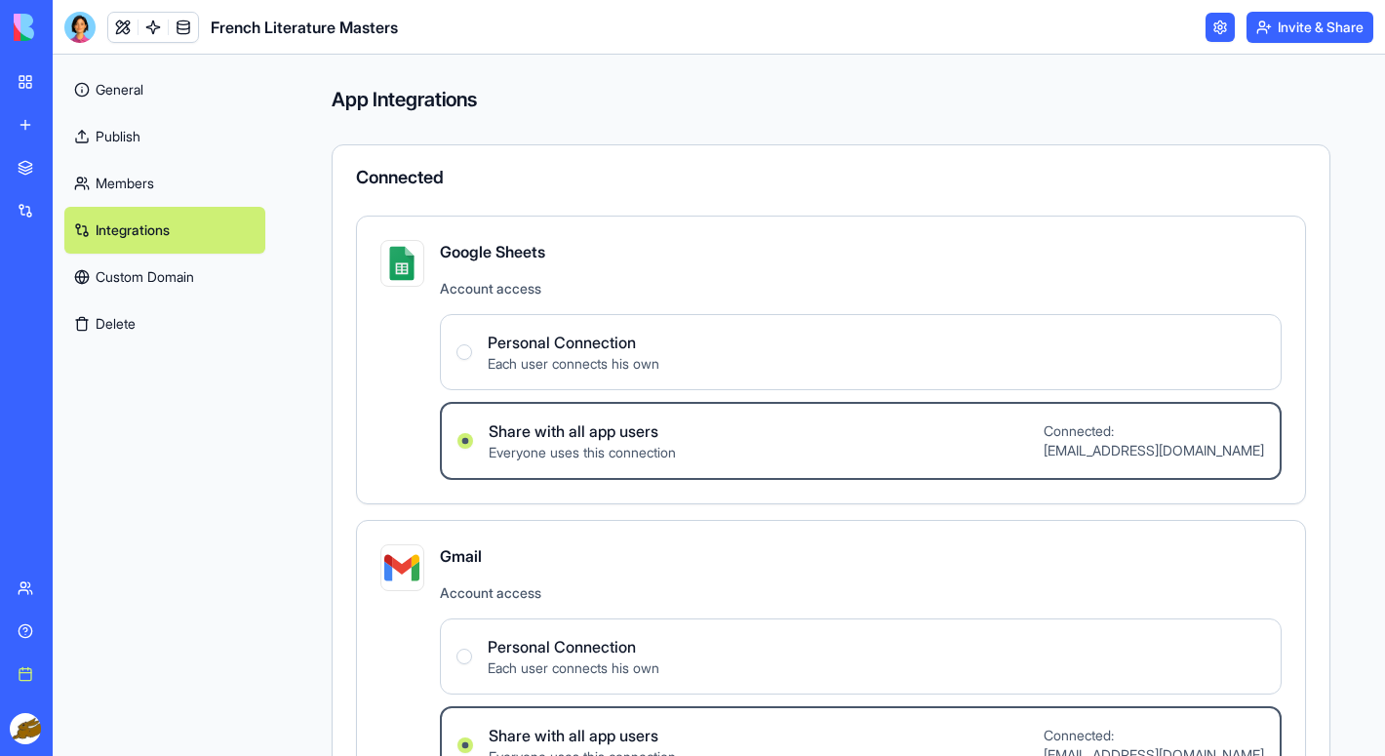
click at [544, 350] on span "Personal Connection" at bounding box center [574, 342] width 172 height 23
click at [472, 350] on Connection "Personal Connection Each user connects his own" at bounding box center [465, 352] width 16 height 16
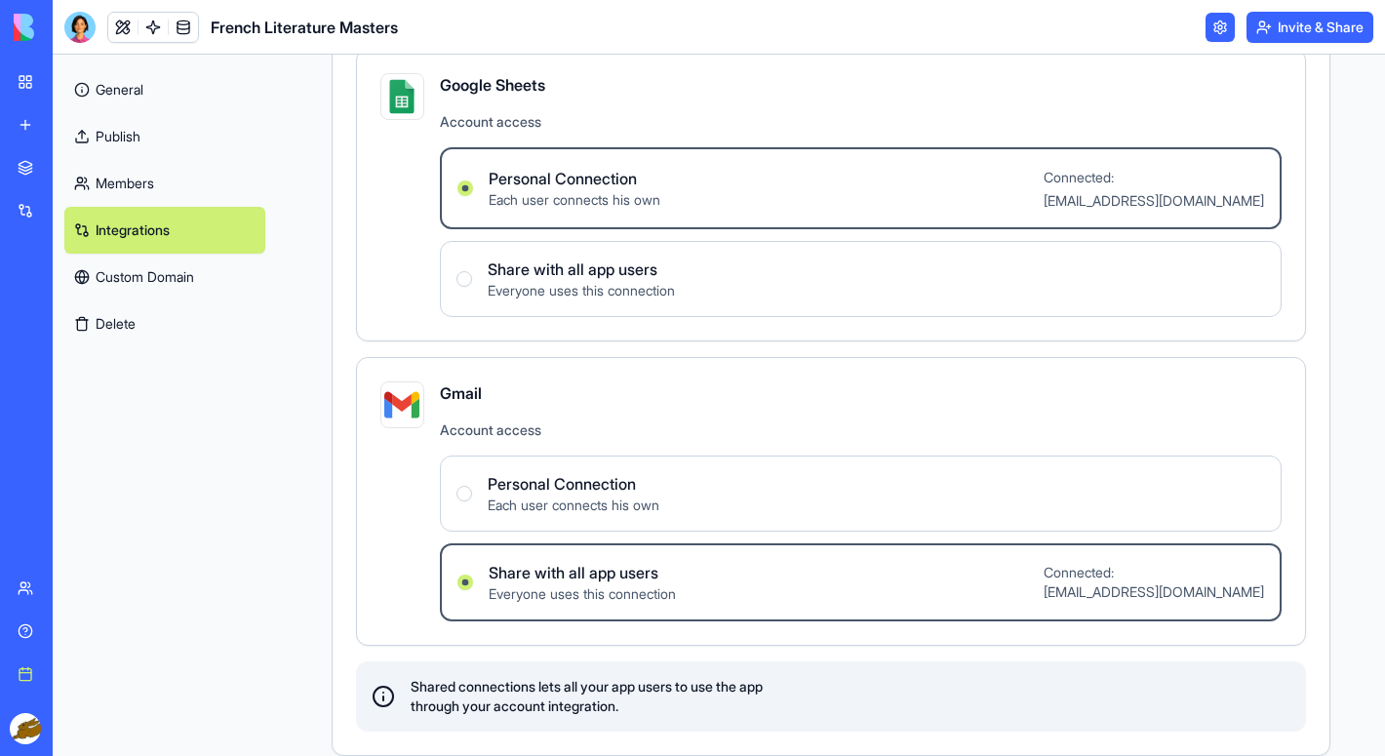
scroll to position [167, 0]
click at [660, 474] on span "Personal Connection" at bounding box center [574, 483] width 172 height 23
click at [472, 486] on Connection "Personal Connection Each user connects his own" at bounding box center [465, 494] width 16 height 16
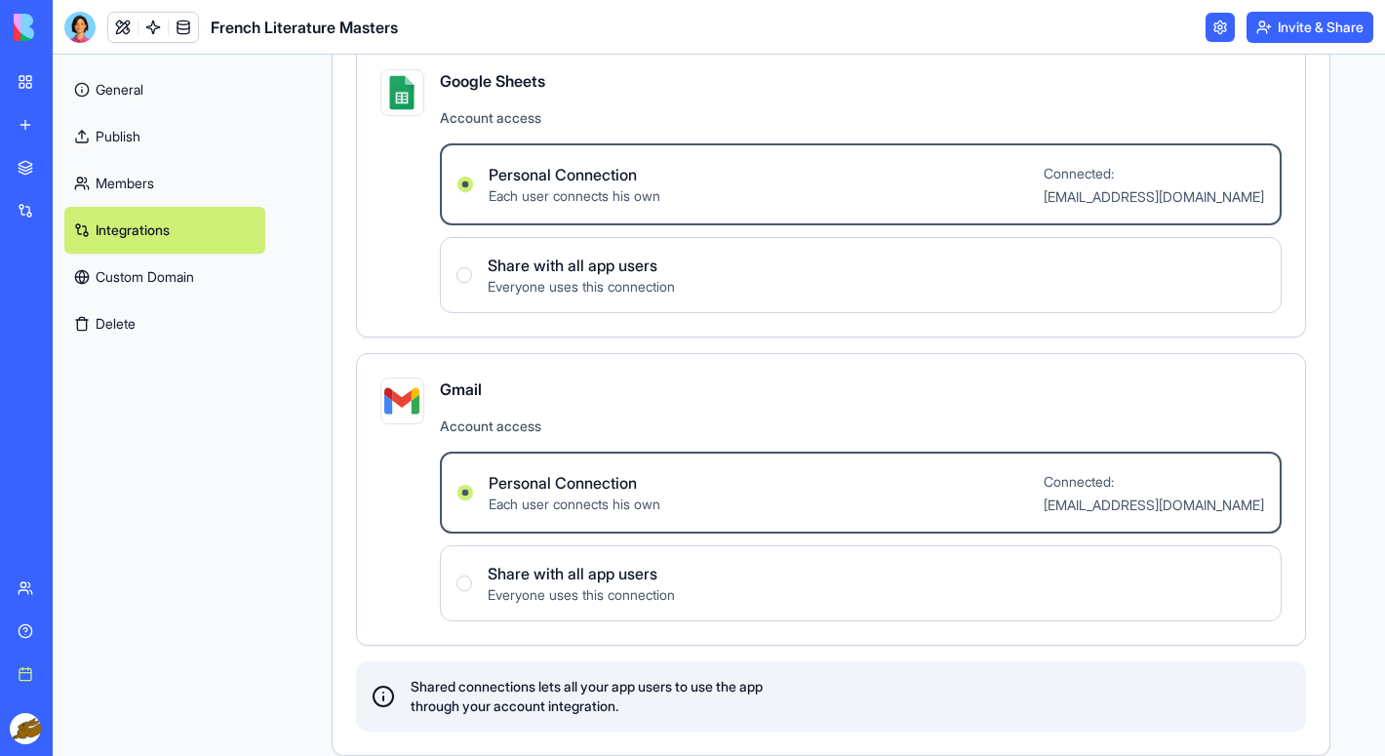
scroll to position [171, 0]
click at [190, 281] on link "Custom Domain" at bounding box center [164, 277] width 201 height 47
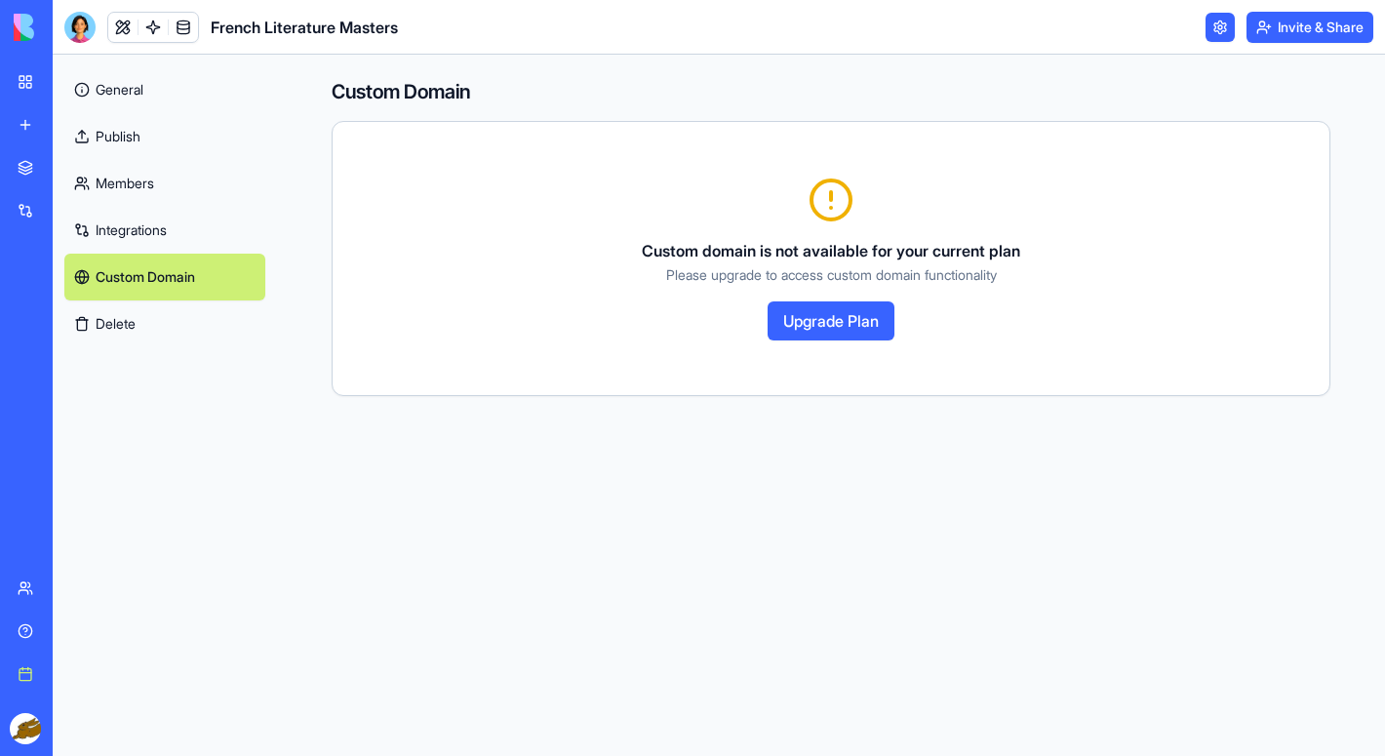
click at [138, 189] on link "Members" at bounding box center [164, 183] width 201 height 47
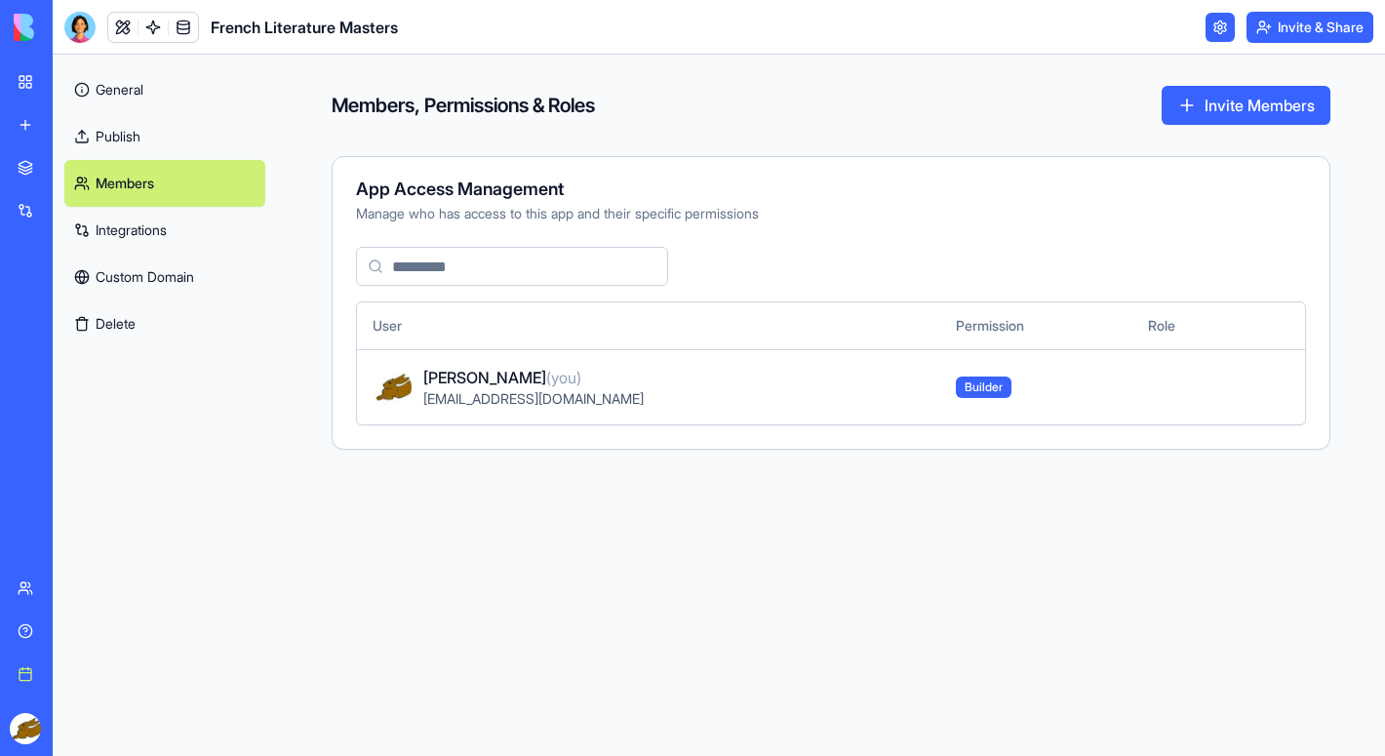
click at [134, 137] on link "Publish" at bounding box center [164, 136] width 201 height 47
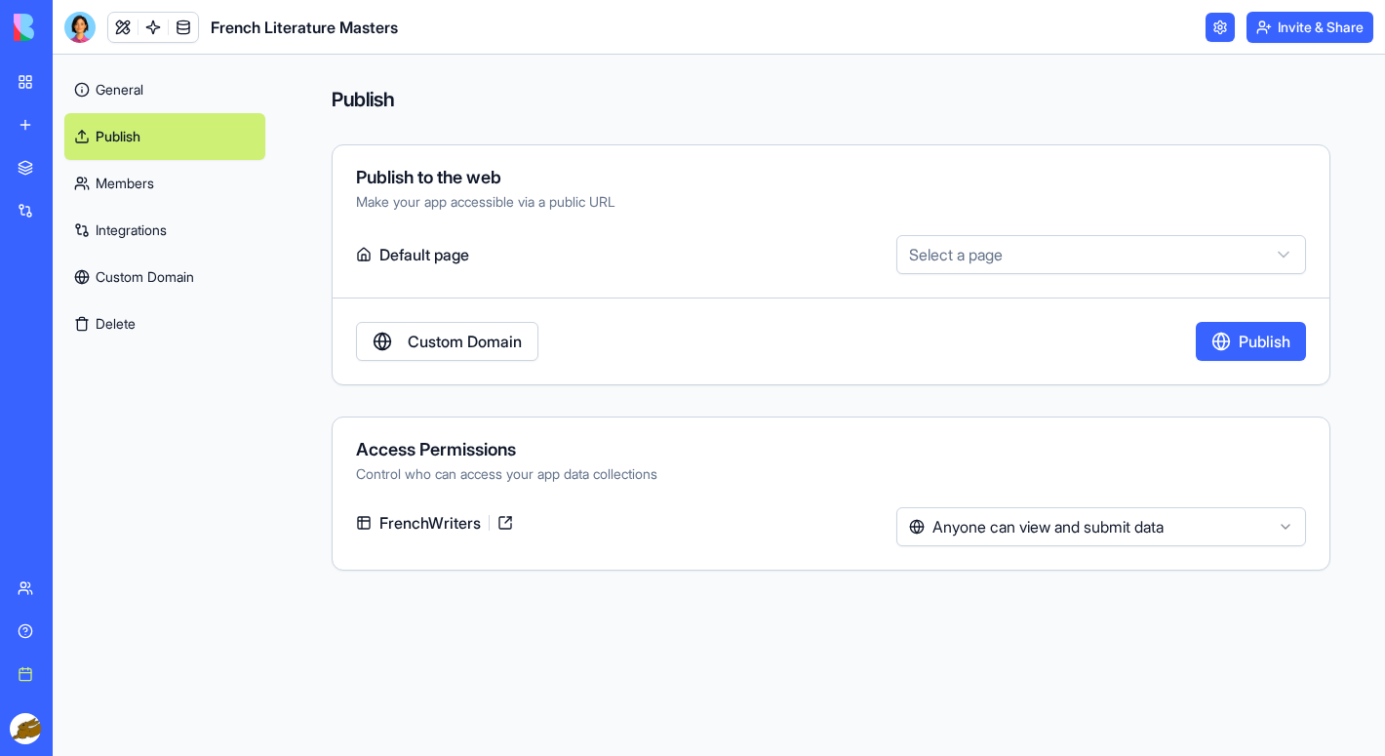
click at [129, 95] on link "General" at bounding box center [164, 89] width 201 height 47
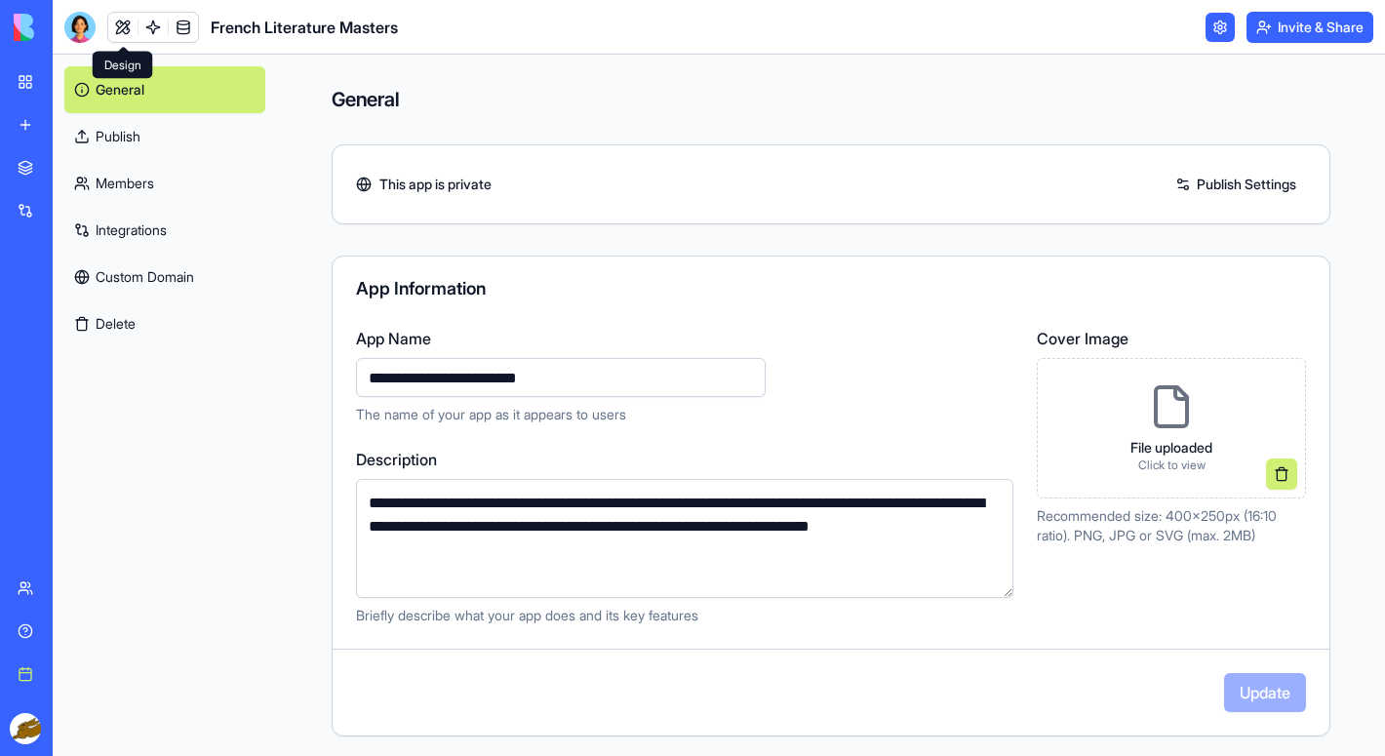
click at [132, 26] on link at bounding box center [122, 27] width 29 height 29
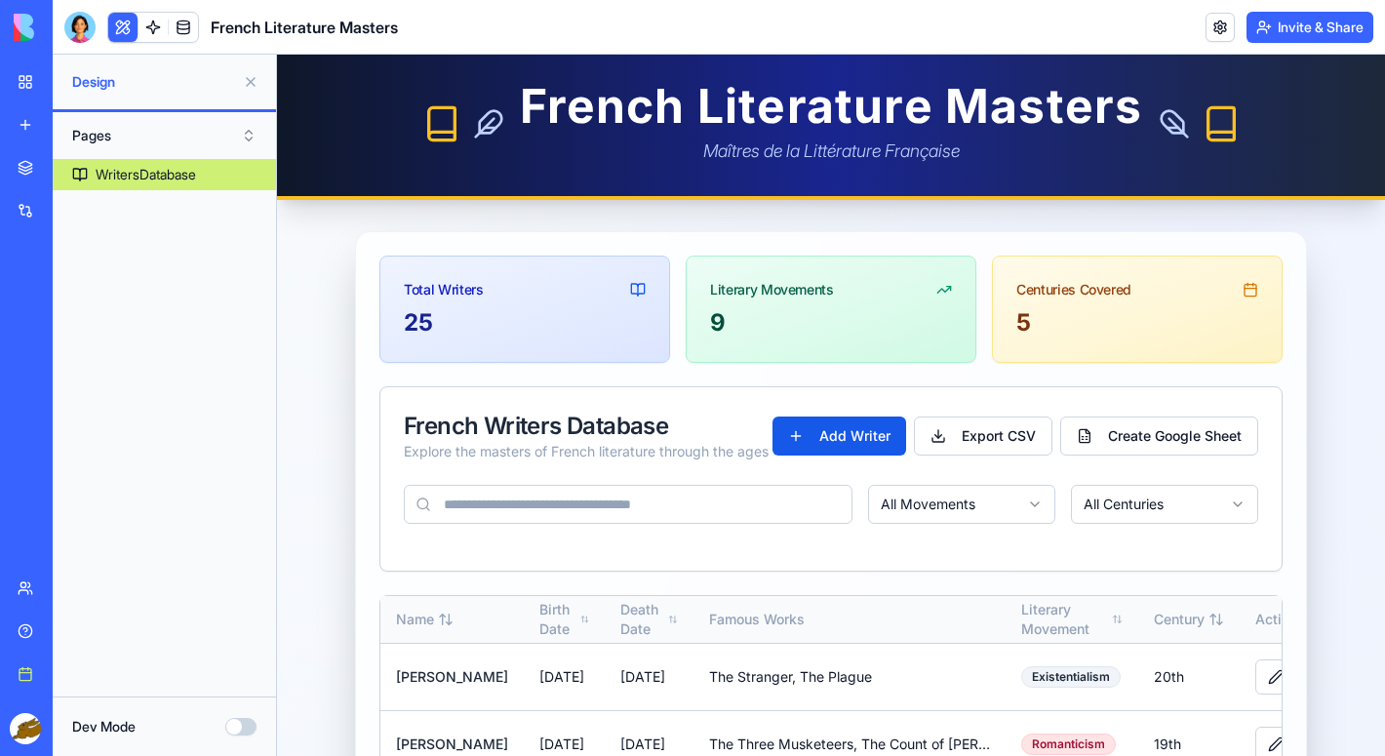
scroll to position [2, 0]
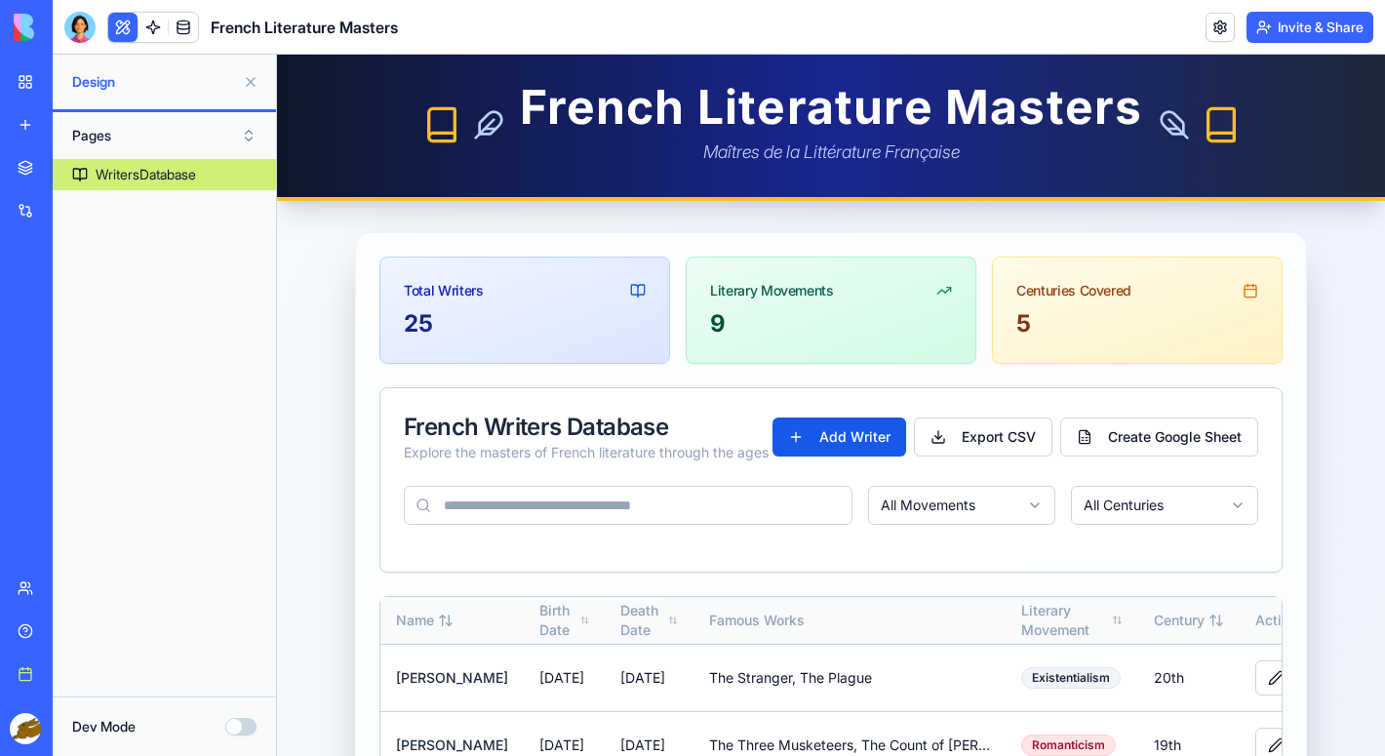
click at [233, 730] on button "Dev Mode" at bounding box center [240, 727] width 31 height 18
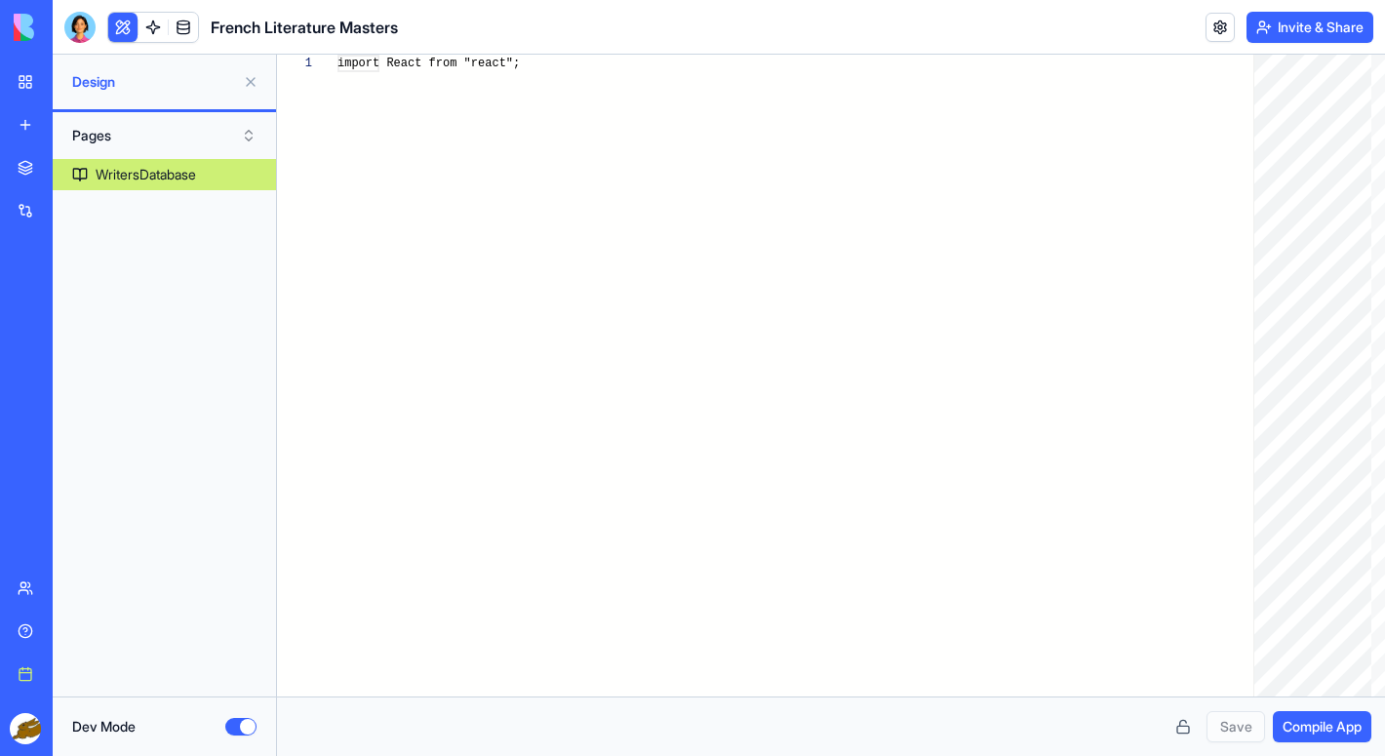
scroll to position [123, 0]
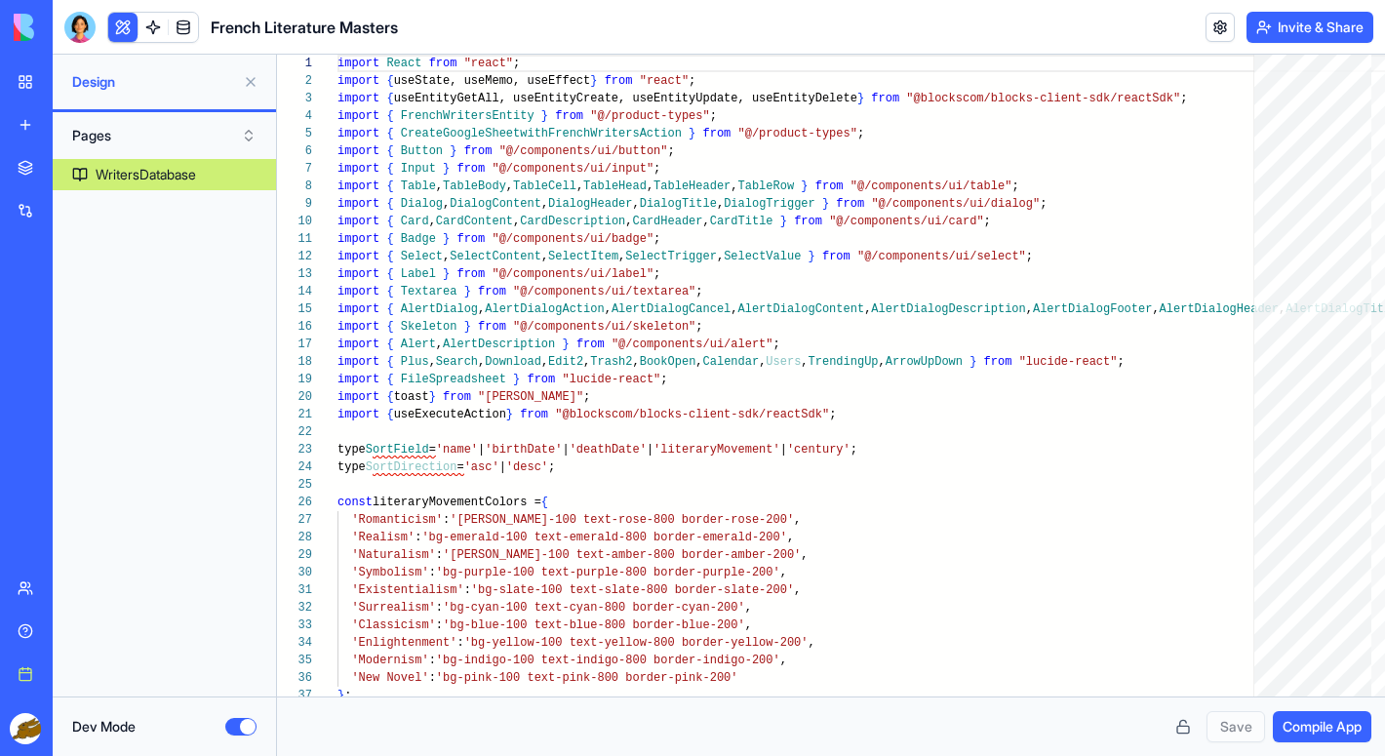
click at [243, 730] on button "Dev Mode" at bounding box center [240, 727] width 31 height 18
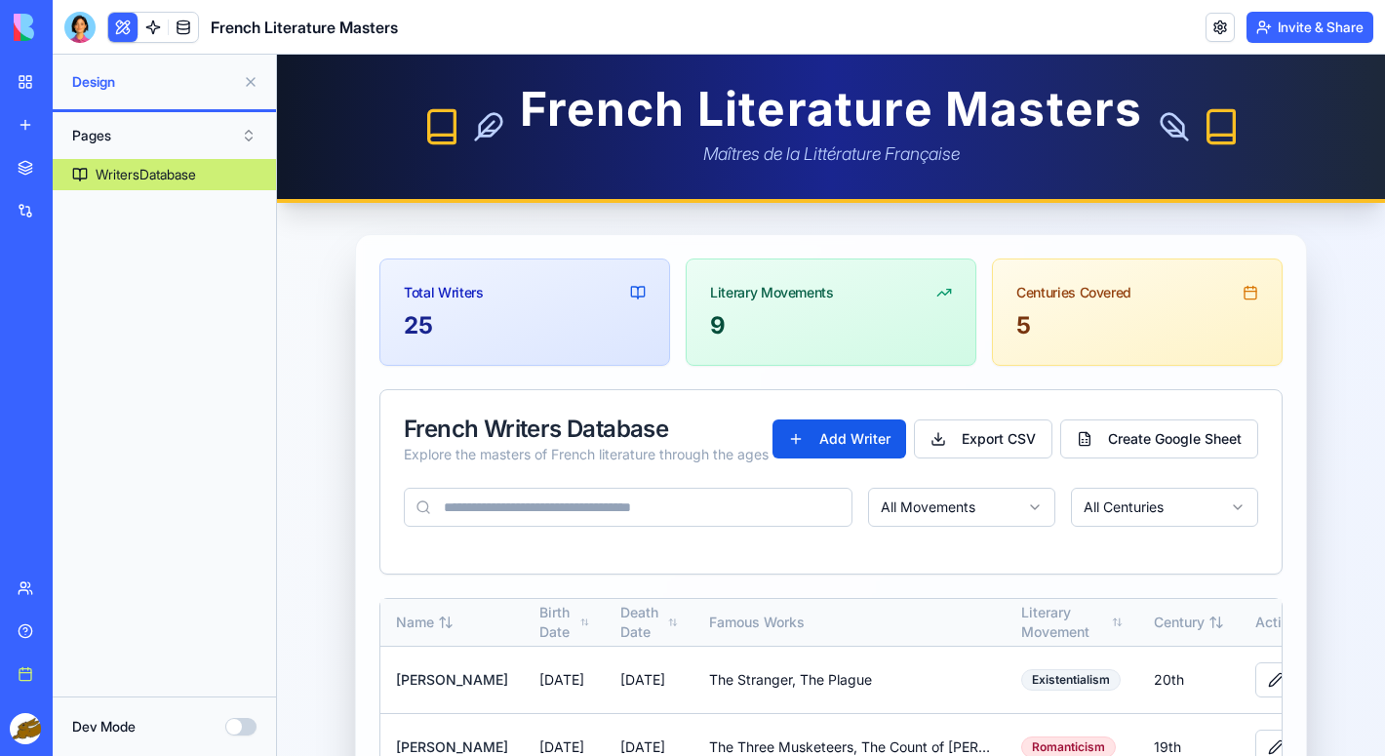
scroll to position [0, 0]
click at [152, 29] on link at bounding box center [153, 27] width 29 height 29
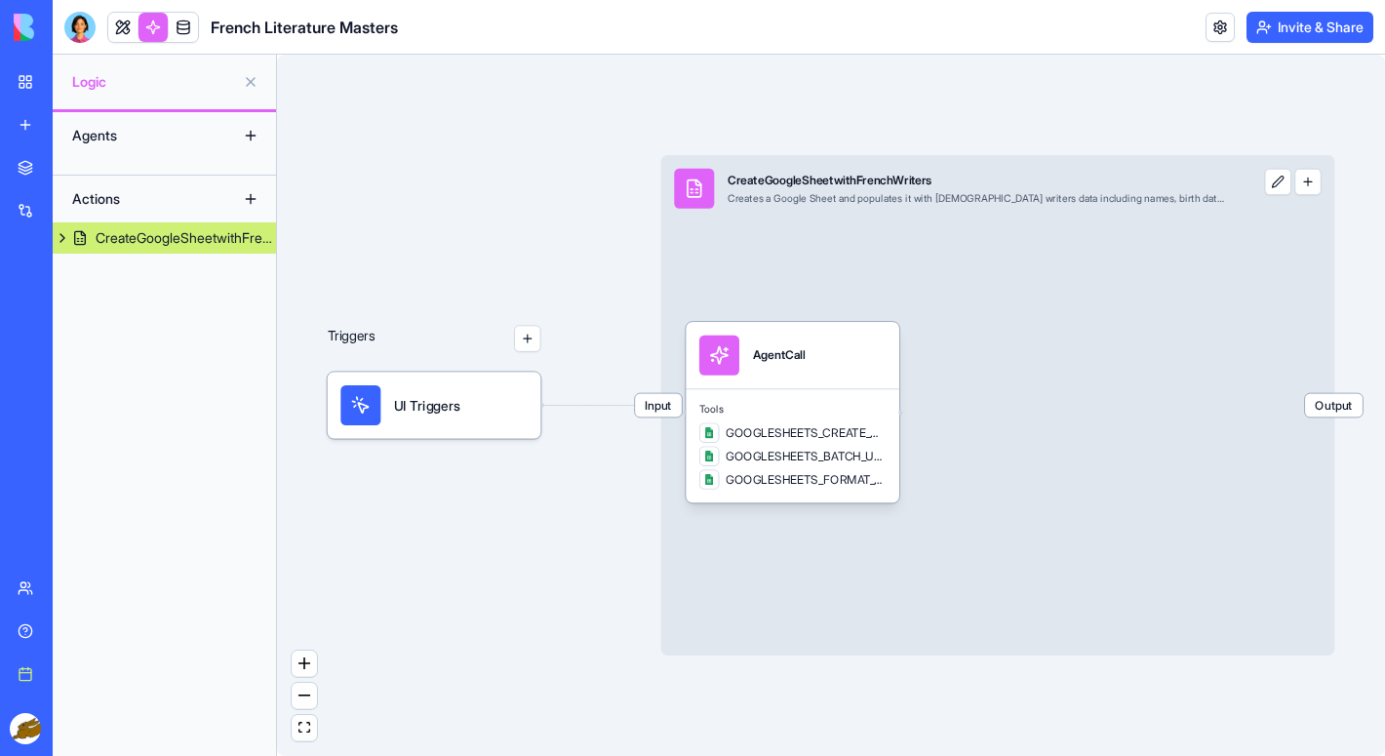
click at [28, 88] on link "My workspace" at bounding box center [45, 81] width 78 height 39
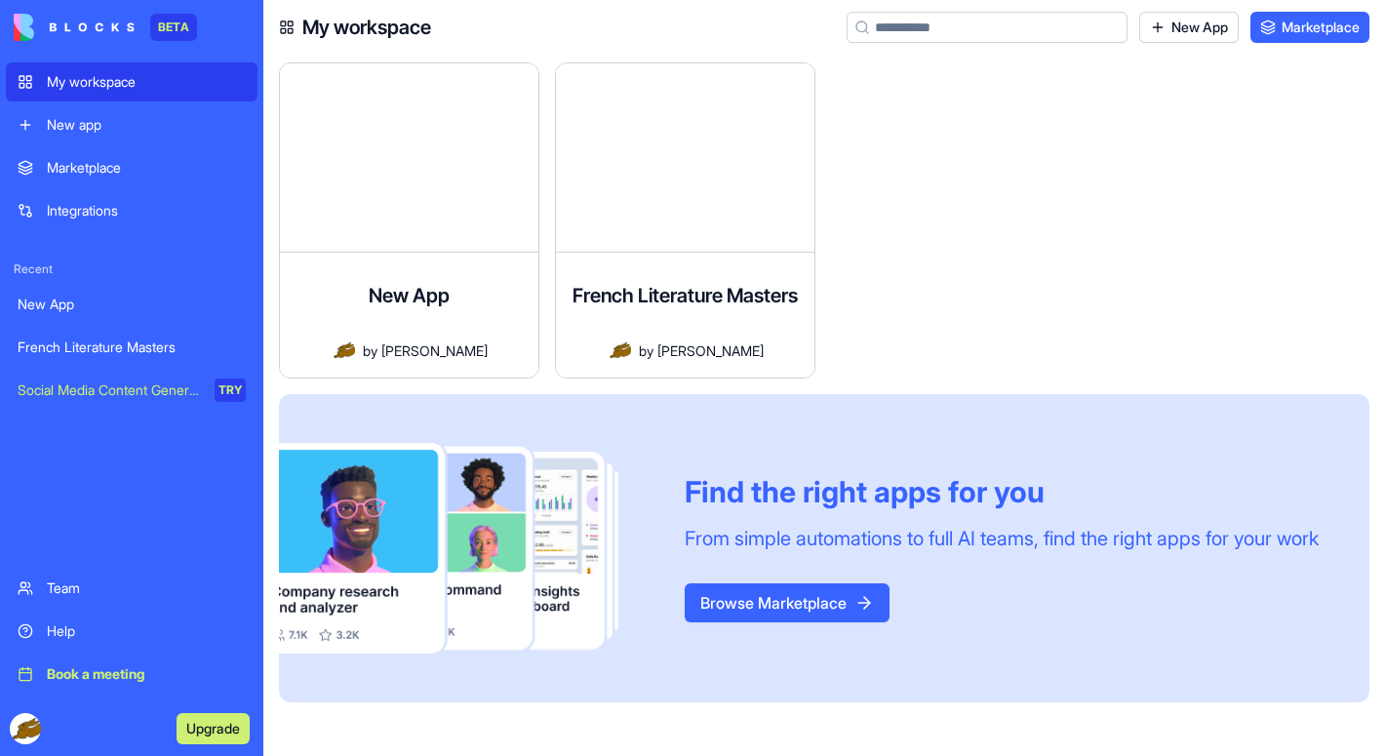
click at [128, 396] on div "Social Media Content Generator" at bounding box center [109, 390] width 183 height 20
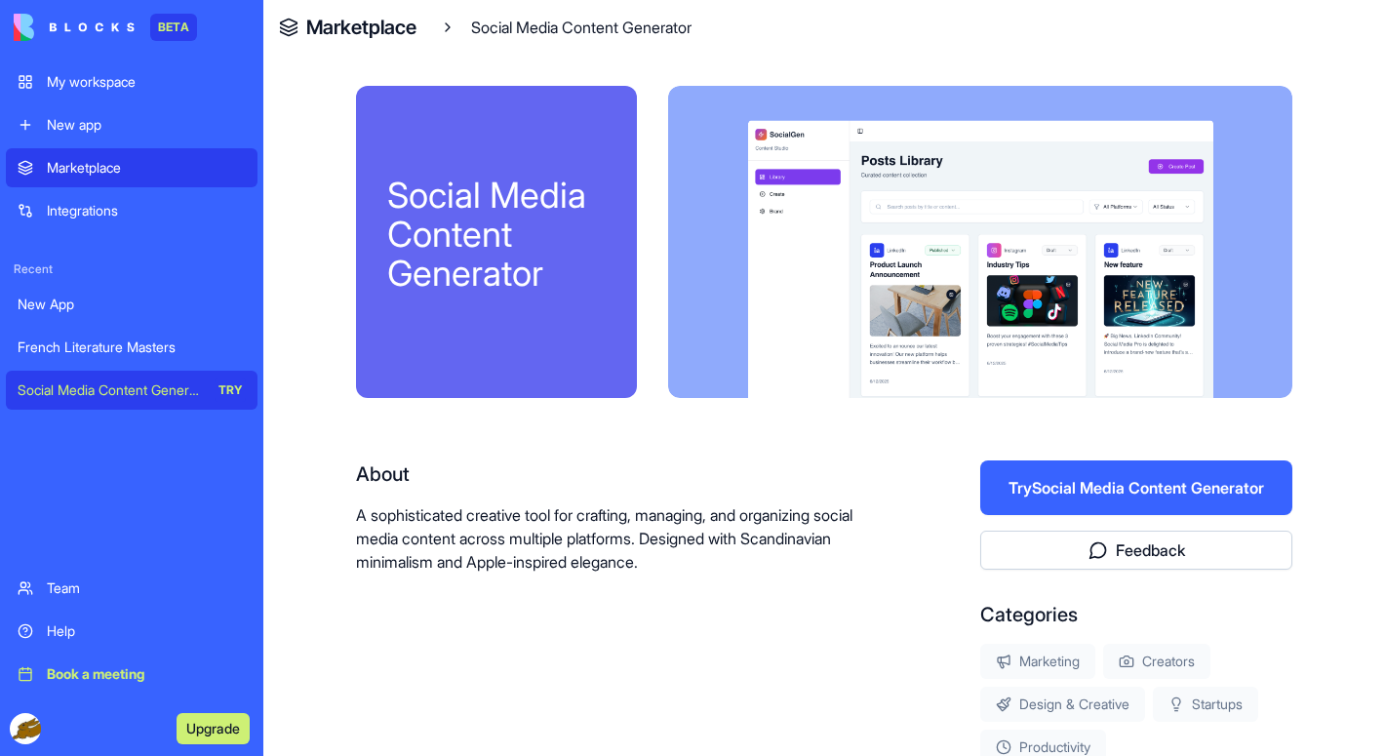
click at [71, 313] on div "New App" at bounding box center [132, 305] width 228 height 20
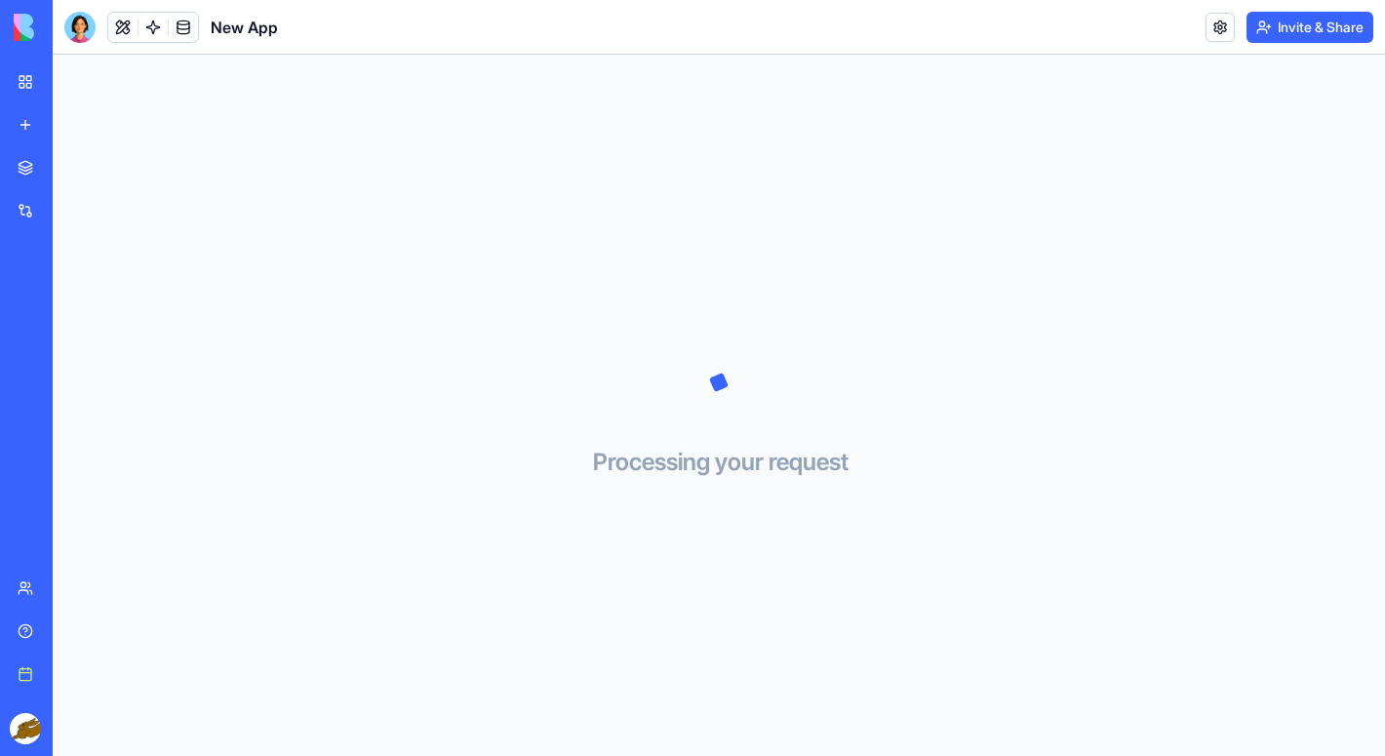
click at [32, 675] on link "Book a meeting" at bounding box center [45, 674] width 78 height 39
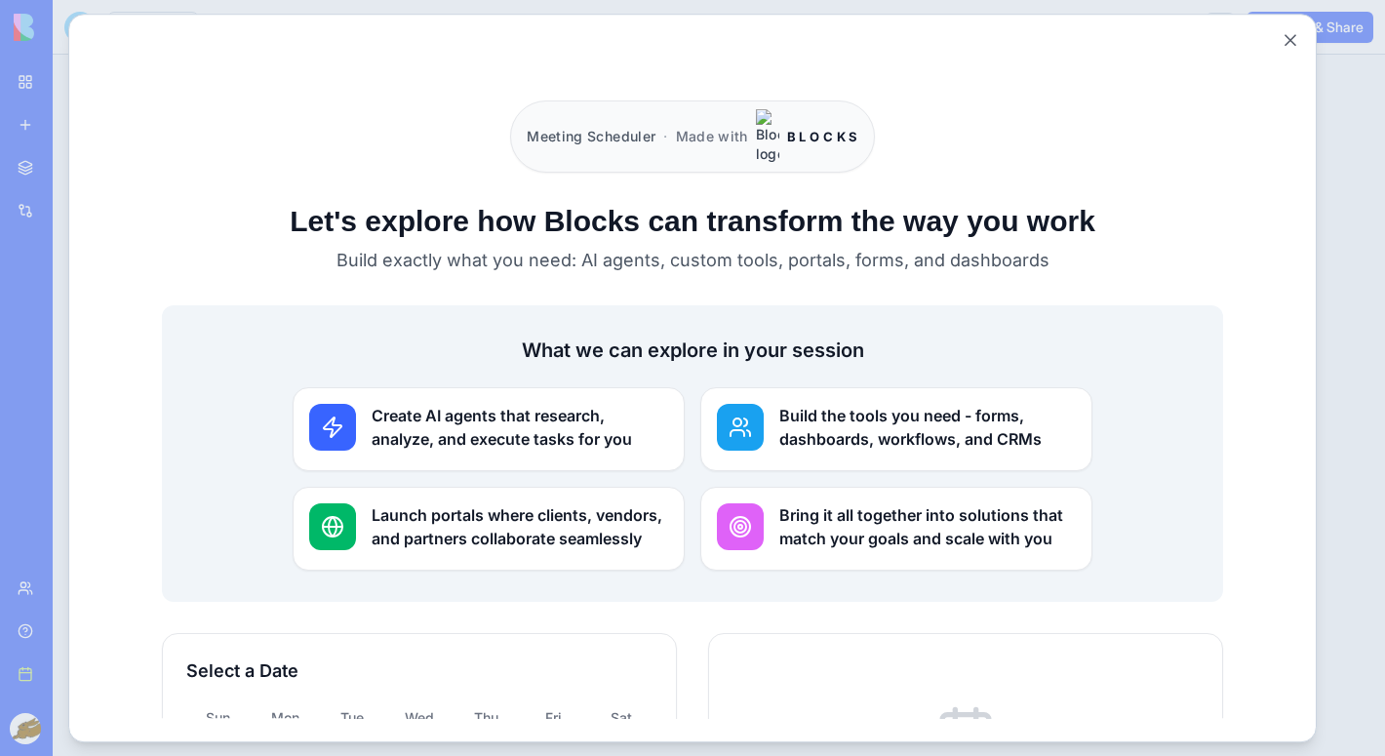
click at [332, 417] on icon at bounding box center [333, 427] width 18 height 20
click at [1293, 44] on button "Close" at bounding box center [1291, 40] width 20 height 20
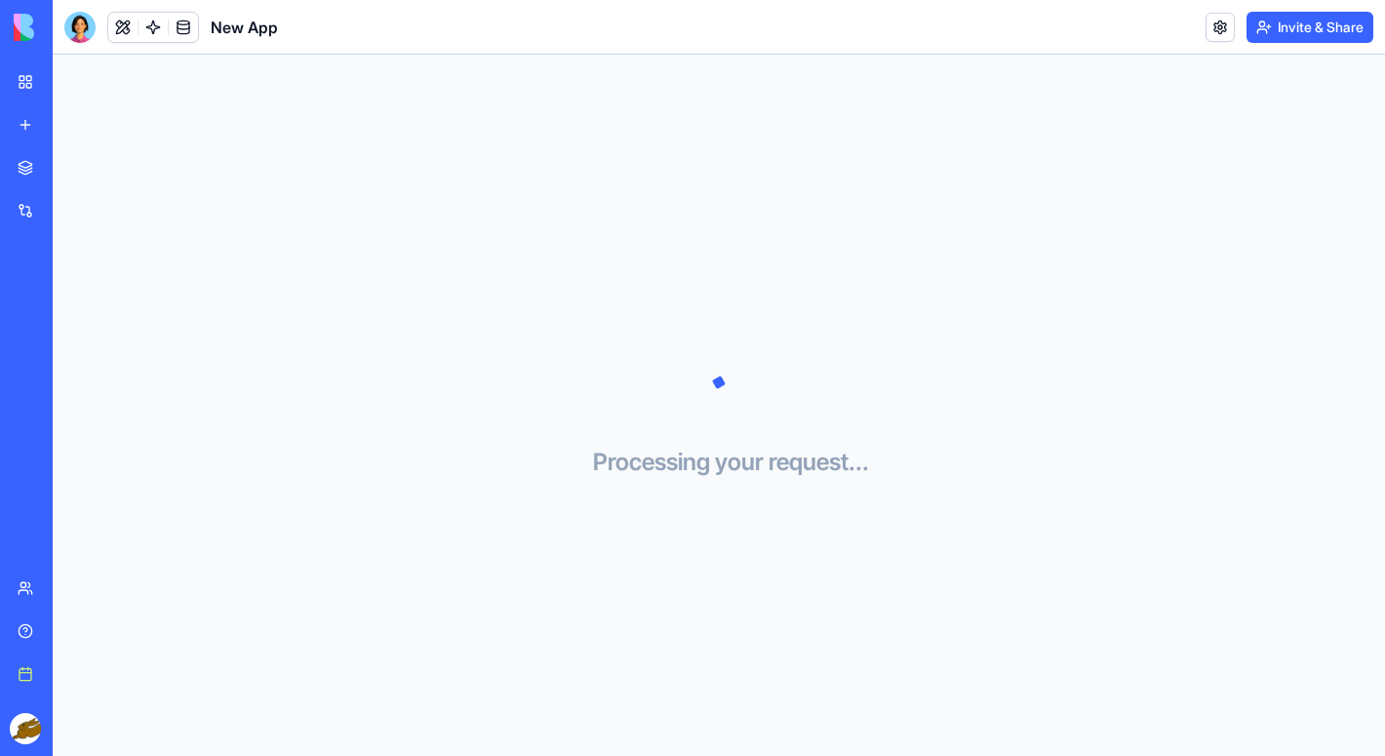
click at [22, 82] on link "My workspace" at bounding box center [45, 81] width 78 height 39
